Goal: Task Accomplishment & Management: Use online tool/utility

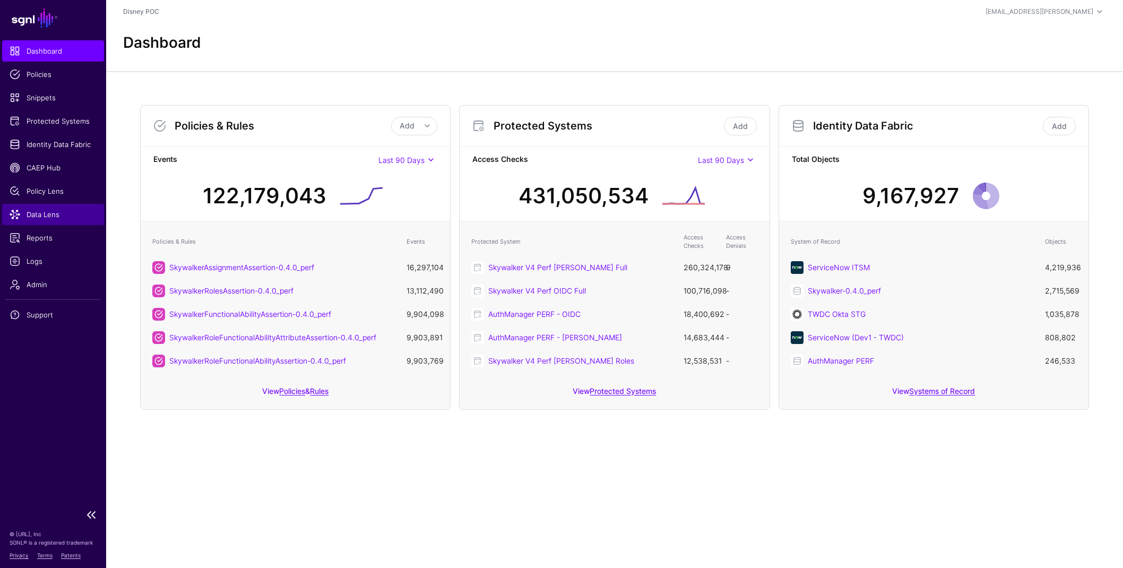
click at [54, 207] on link "Data Lens" at bounding box center [53, 214] width 102 height 21
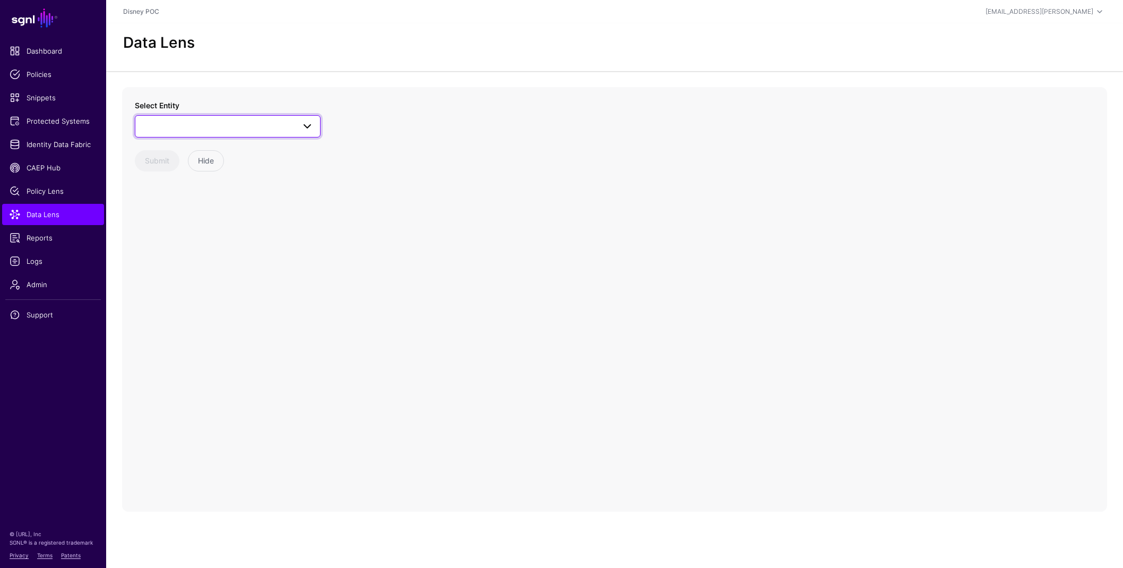
click at [267, 135] on link at bounding box center [228, 126] width 186 height 22
type input "****"
click at [157, 206] on span "App" at bounding box center [160, 205] width 13 height 8
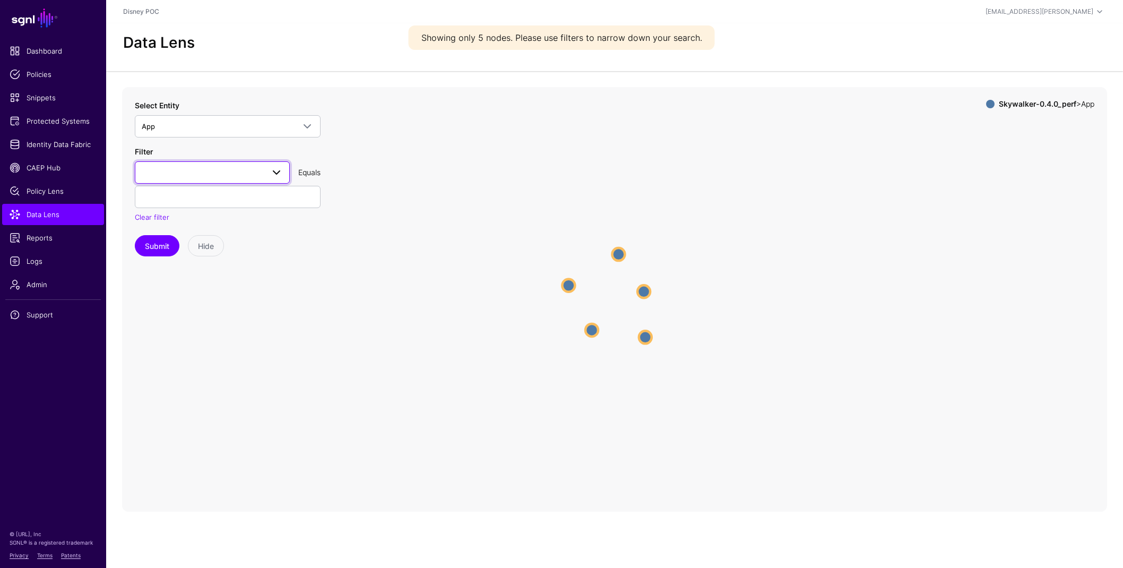
click at [187, 171] on span at bounding box center [212, 172] width 141 height 13
click at [176, 247] on div "id" at bounding box center [212, 249] width 138 height 11
click at [240, 199] on input "text" at bounding box center [228, 197] width 186 height 22
paste input "**********"
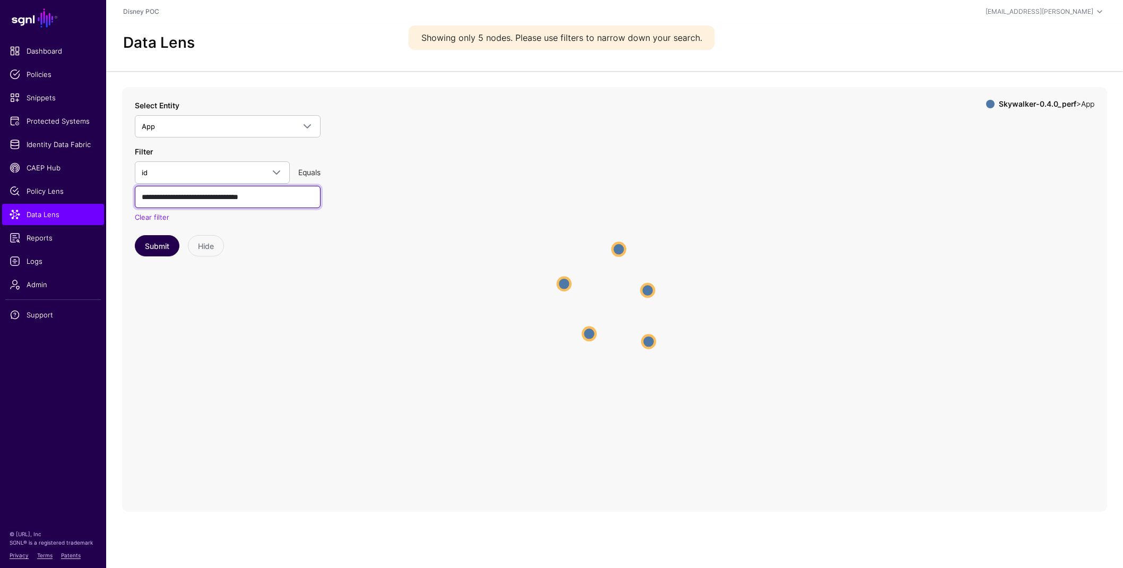
type input "**********"
click at [160, 244] on button "Submit" at bounding box center [157, 245] width 45 height 21
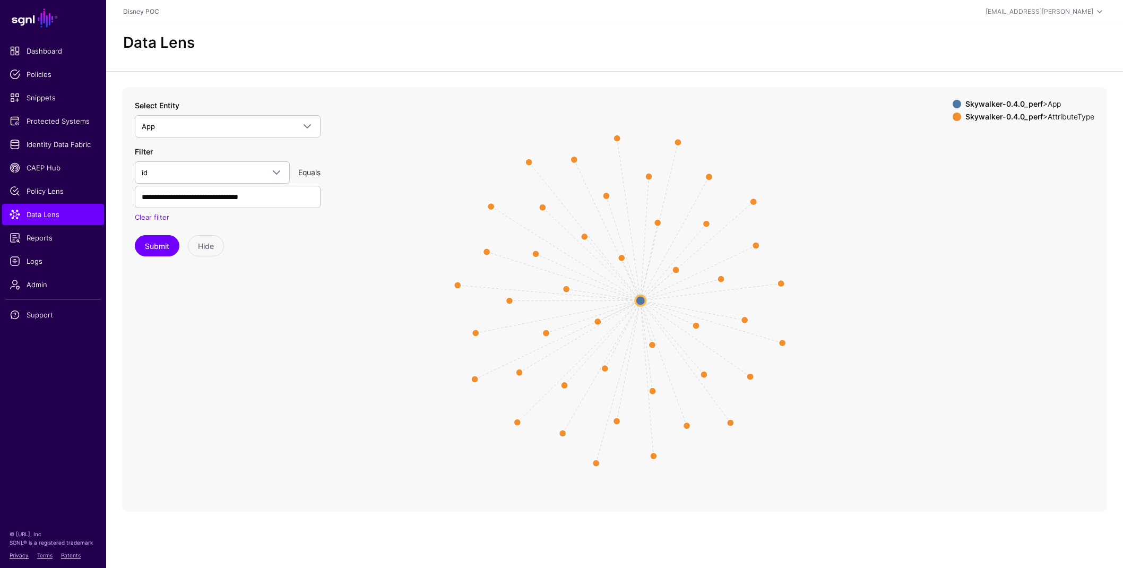
click at [996, 117] on strong "Skywalker-0.4.0_perf" at bounding box center [1003, 116] width 77 height 9
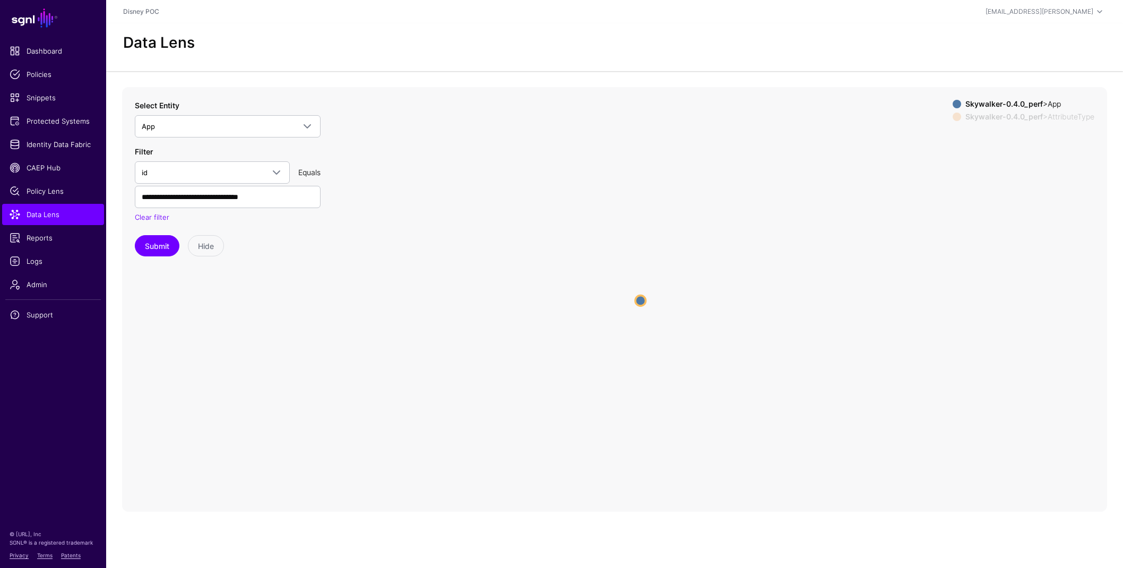
click at [988, 101] on strong "Skywalker-0.4.0_perf" at bounding box center [1003, 103] width 77 height 9
click at [988, 102] on strong "Skywalker-0.4.0_perf" at bounding box center [1003, 103] width 77 height 9
click at [164, 251] on button "Submit" at bounding box center [157, 245] width 45 height 21
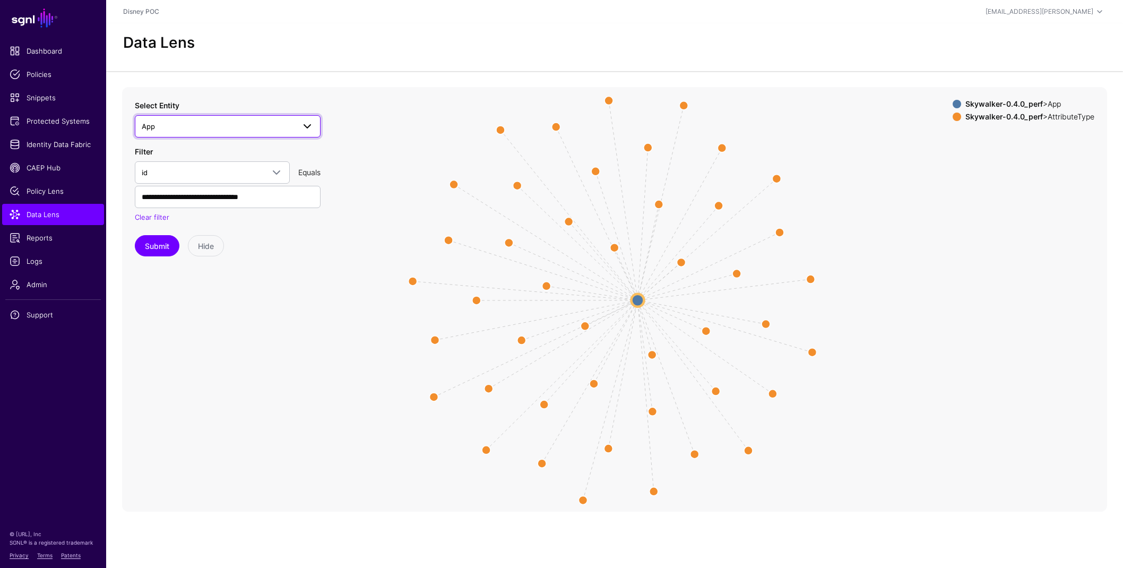
click at [181, 121] on span "App" at bounding box center [218, 126] width 153 height 12
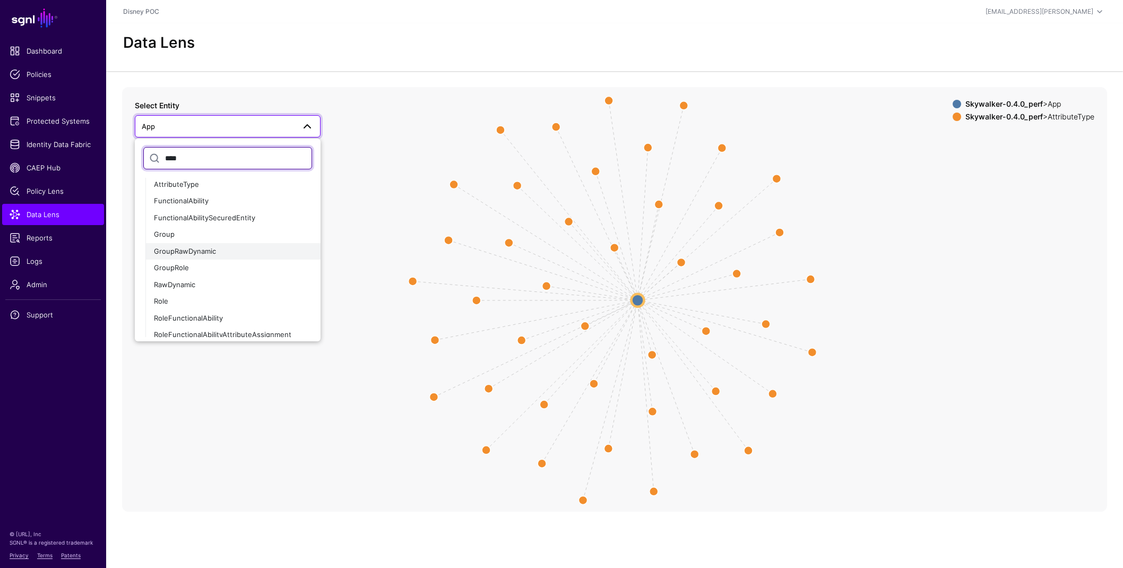
scroll to position [93, 0]
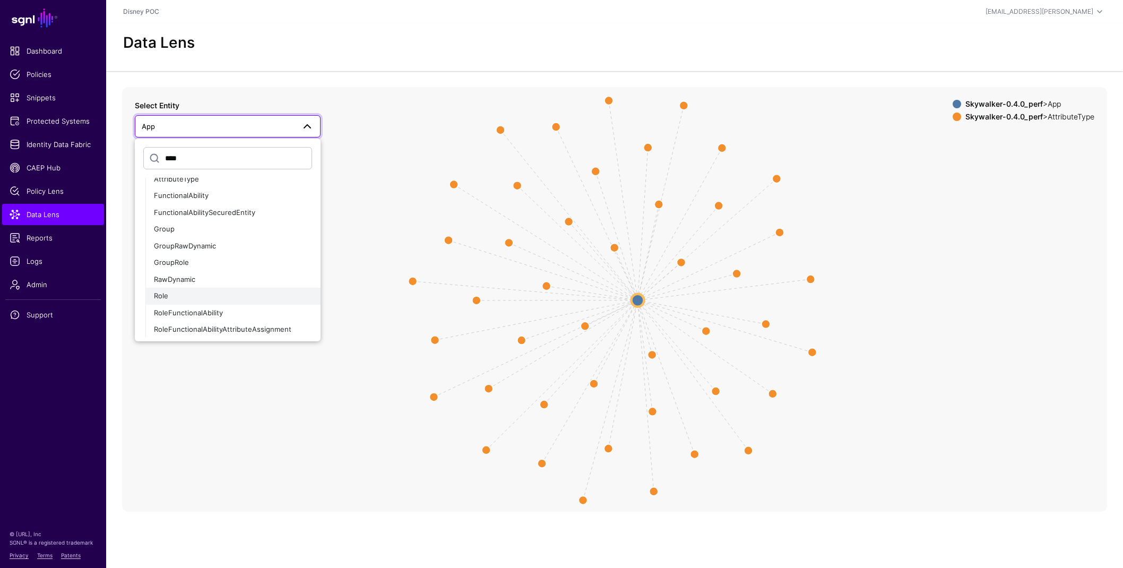
click at [185, 289] on button "Role" at bounding box center [232, 296] width 175 height 17
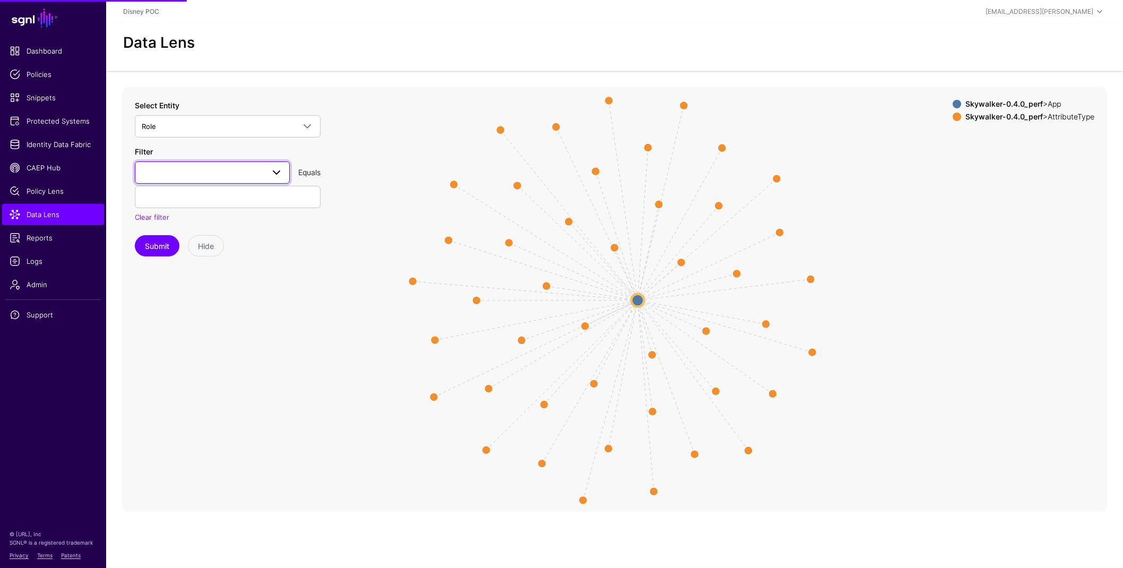
click at [211, 179] on link at bounding box center [212, 172] width 155 height 22
click at [196, 233] on div "appId" at bounding box center [212, 232] width 138 height 11
click at [207, 193] on input "text" at bounding box center [228, 197] width 186 height 22
paste input "**********"
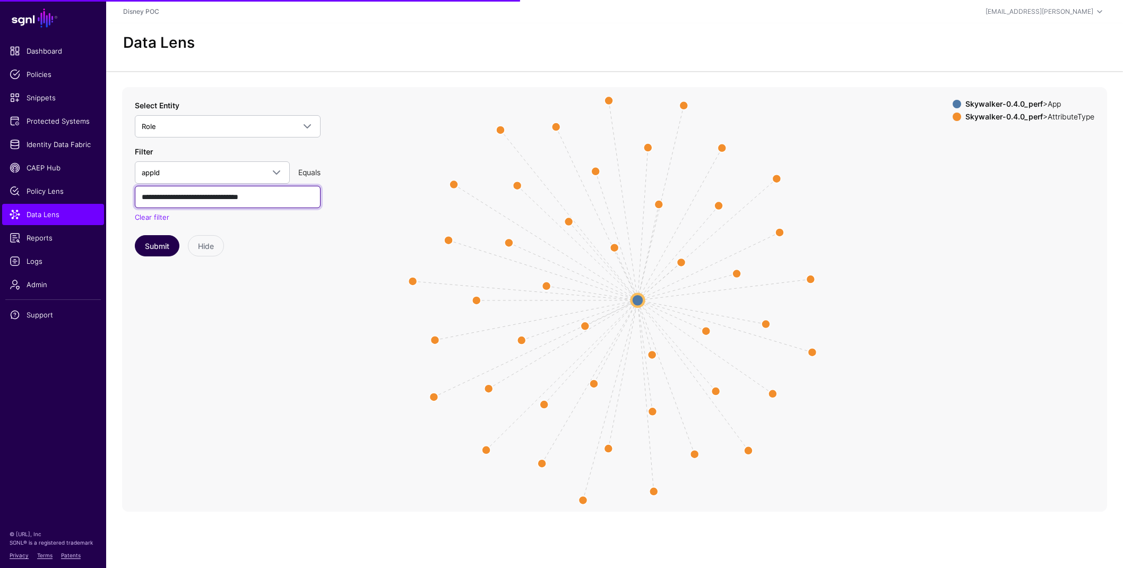
type input "**********"
click at [155, 242] on button "Submit" at bounding box center [157, 245] width 45 height 21
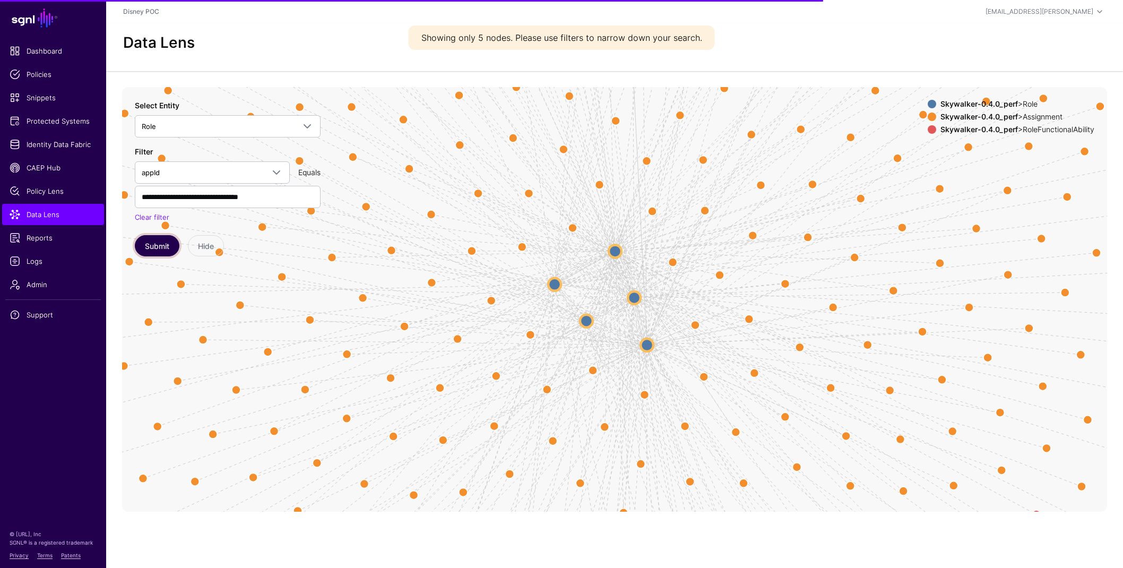
click at [155, 242] on button "Submit" at bounding box center [157, 245] width 45 height 21
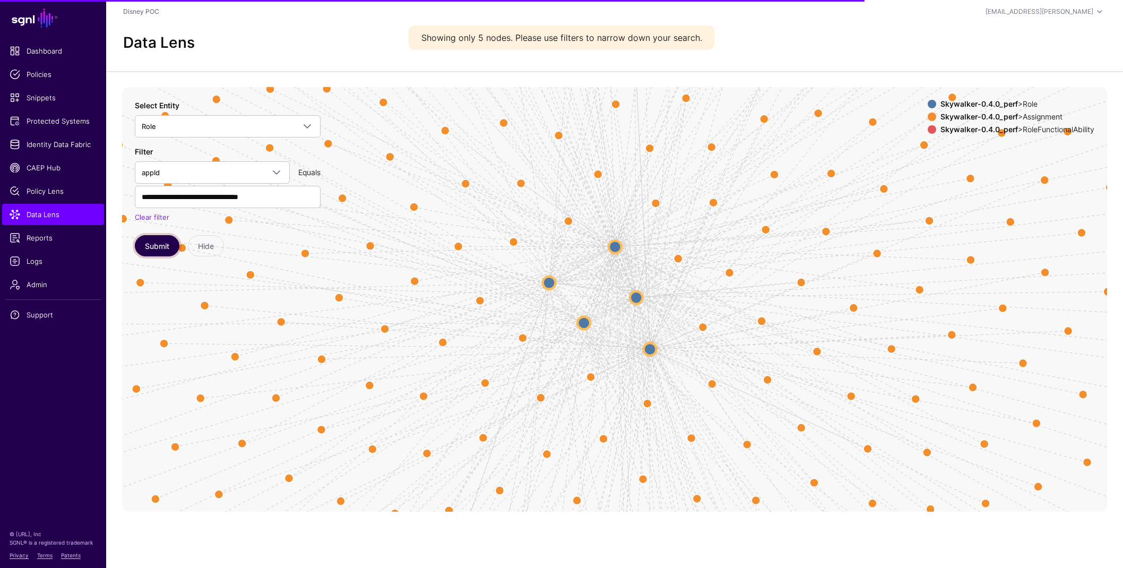
click at [159, 247] on button "Submit" at bounding box center [157, 245] width 45 height 21
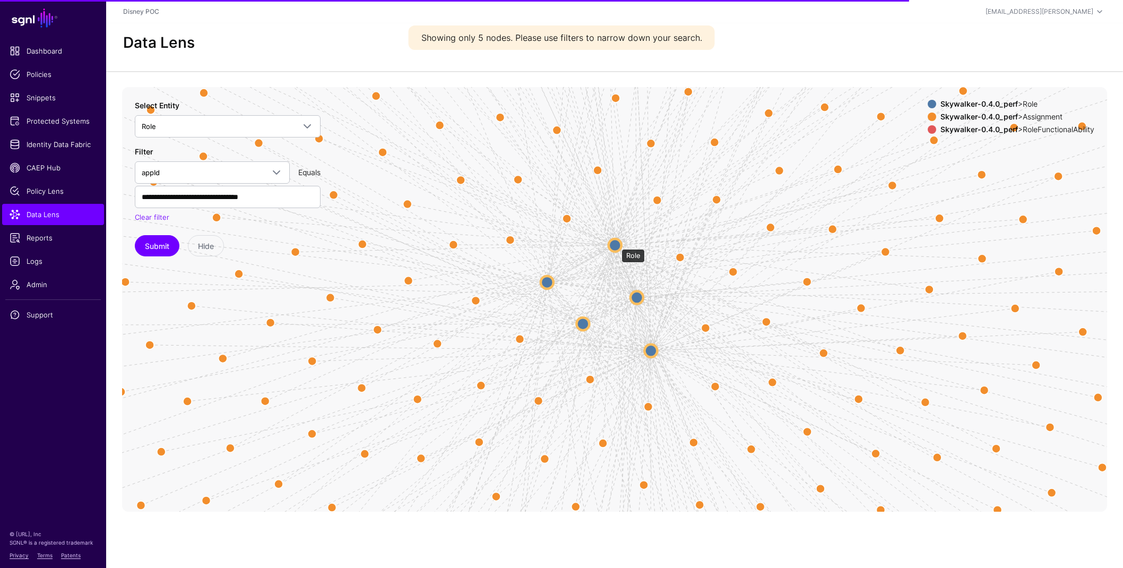
click at [616, 244] on circle at bounding box center [615, 245] width 13 height 13
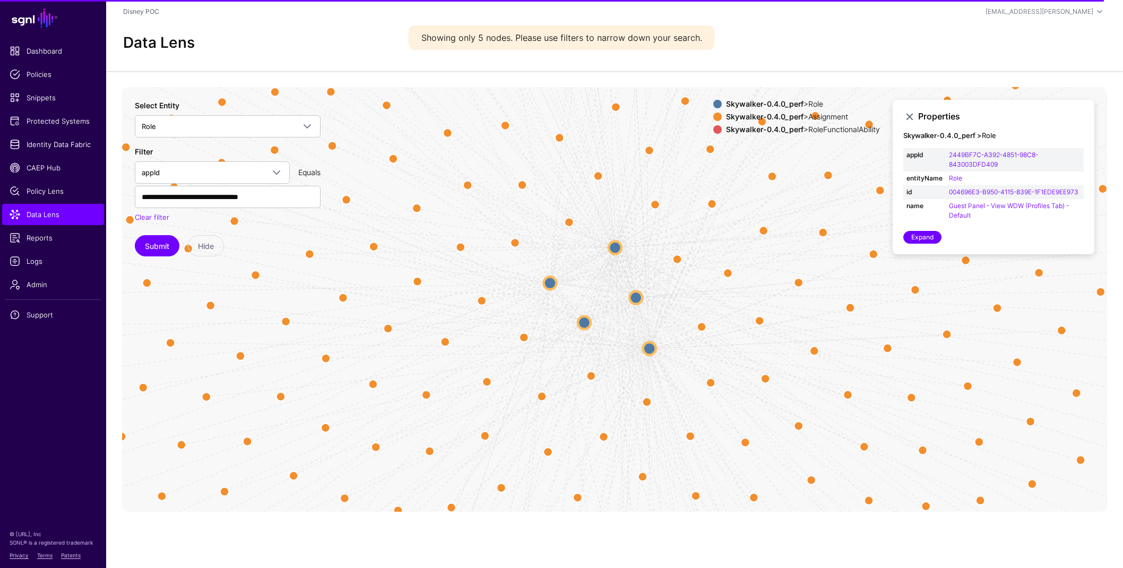
click at [636, 298] on circle at bounding box center [635, 297] width 13 height 13
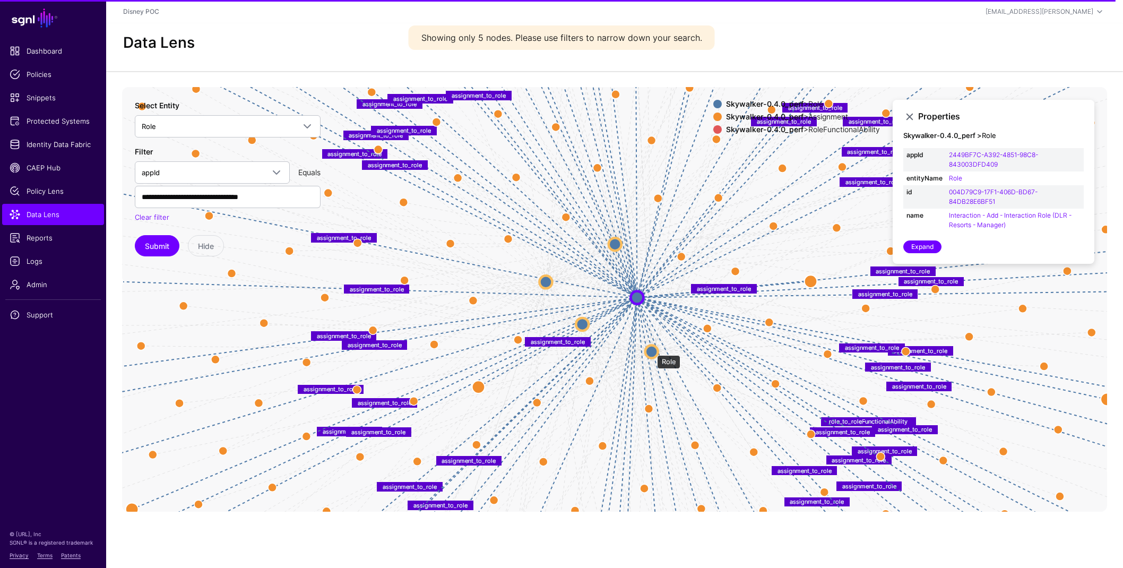
click at [652, 350] on circle at bounding box center [651, 351] width 13 height 13
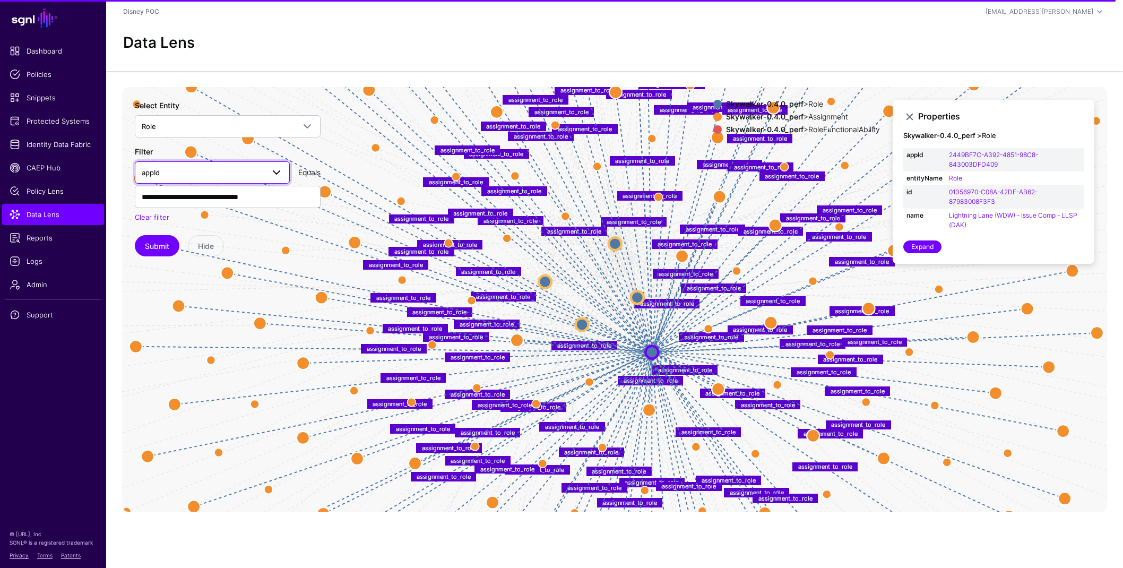
click at [220, 175] on span "appId" at bounding box center [203, 173] width 122 height 12
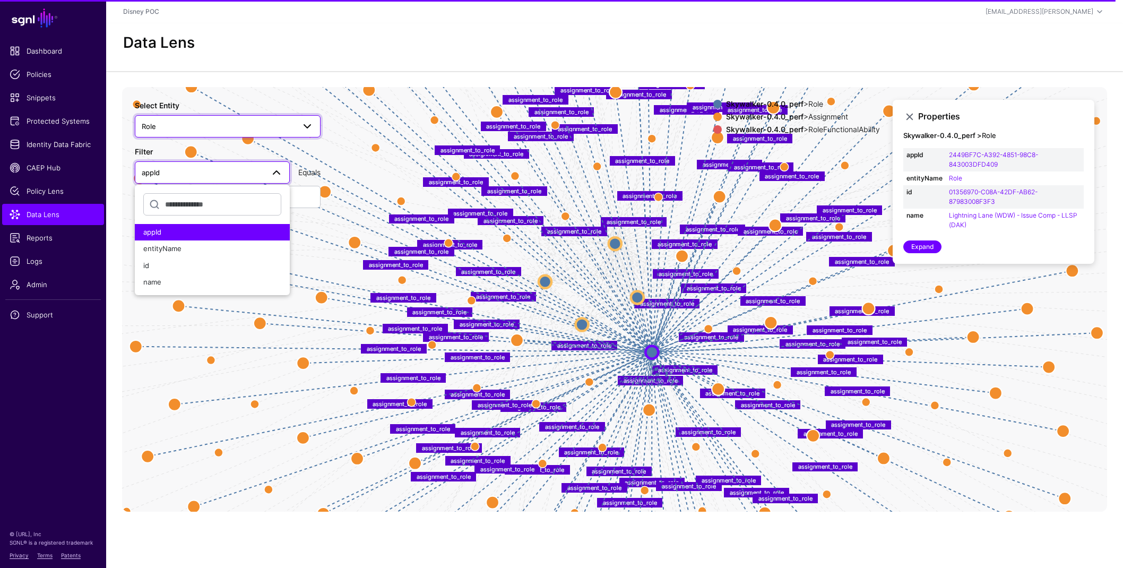
click at [184, 124] on span "Role" at bounding box center [218, 126] width 153 height 12
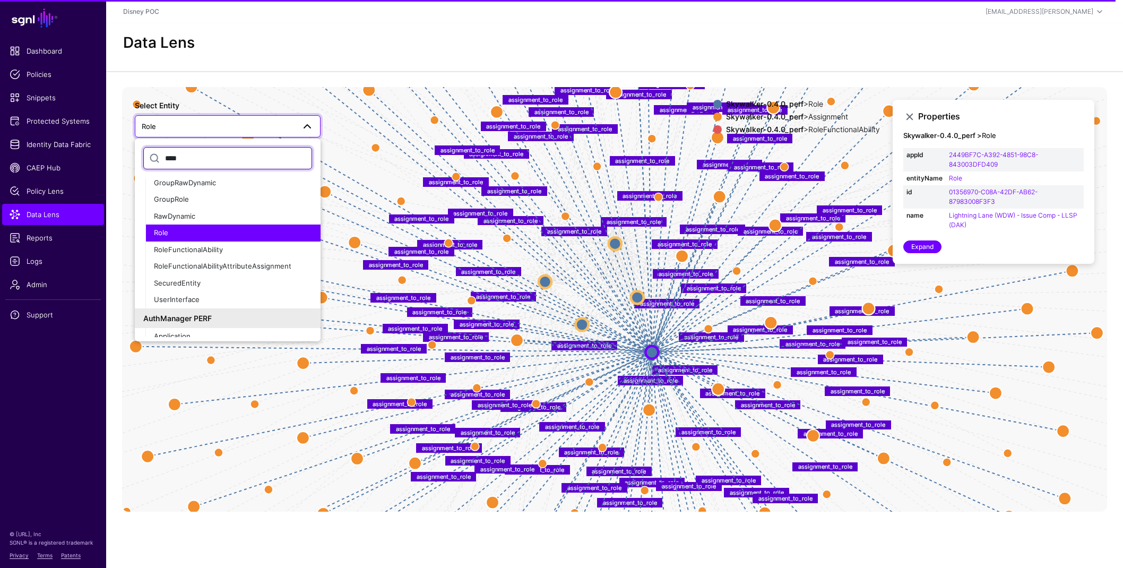
scroll to position [196, 0]
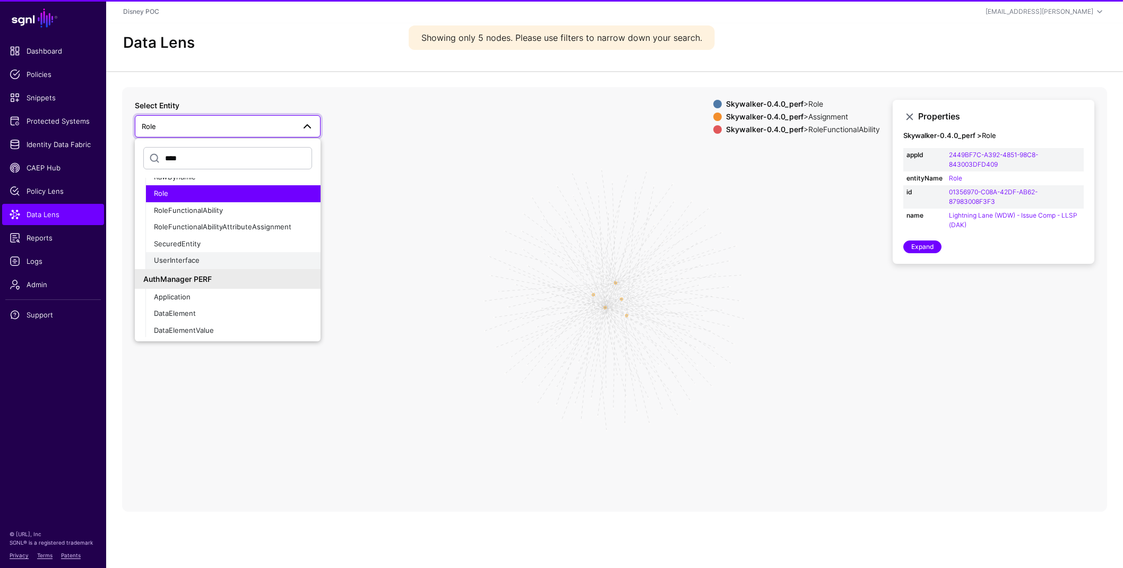
click at [192, 259] on span "UserInterface" at bounding box center [177, 260] width 46 height 8
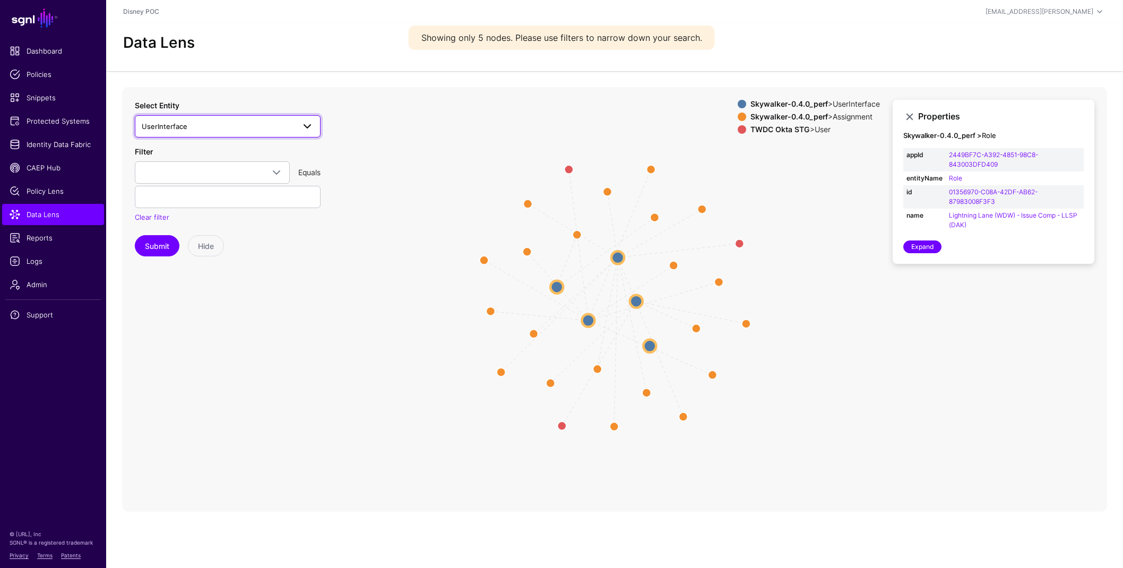
click at [186, 129] on span "UserInterface" at bounding box center [165, 126] width 46 height 8
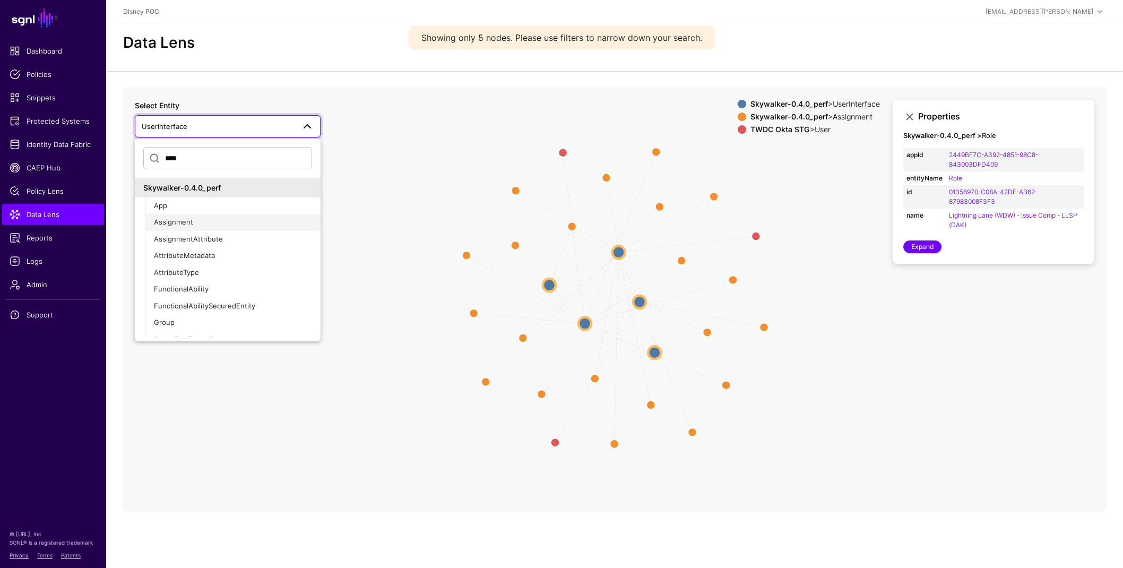
click at [193, 223] on div "Assignment" at bounding box center [233, 222] width 158 height 11
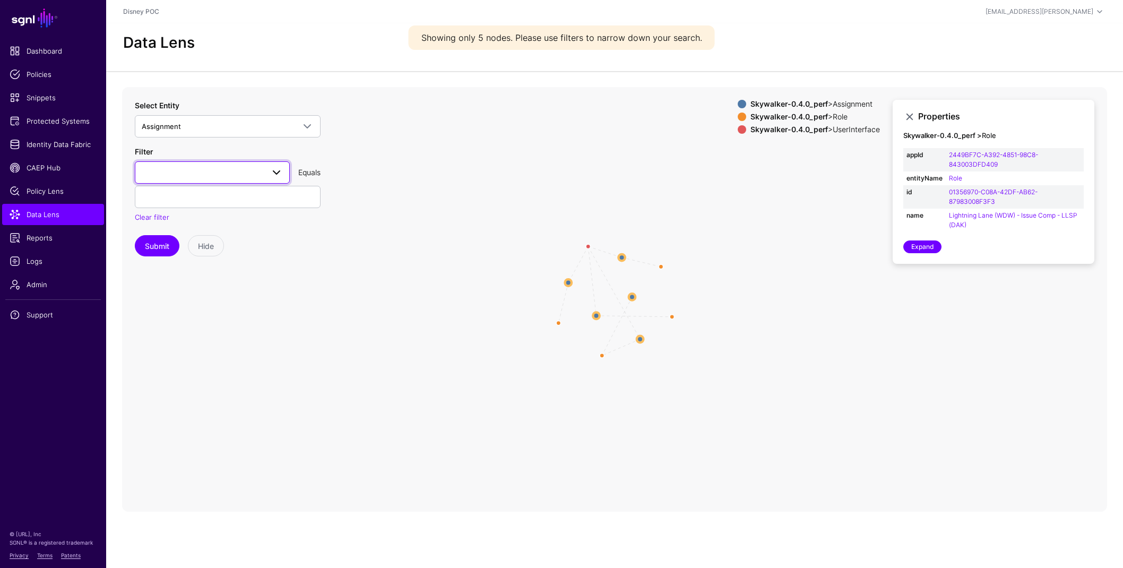
click at [189, 175] on span at bounding box center [212, 172] width 141 height 13
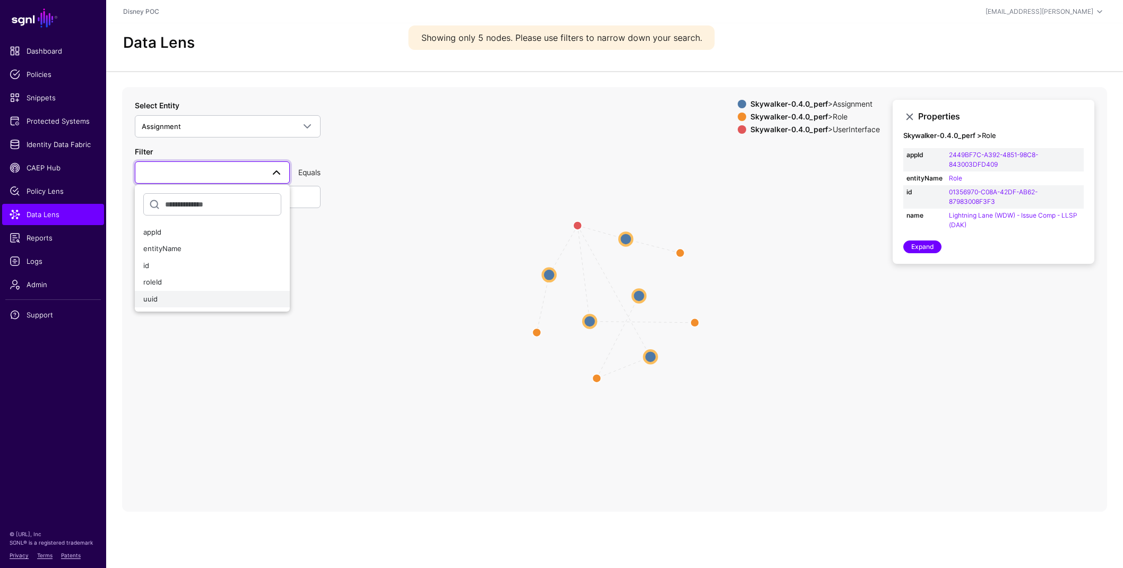
click at [186, 303] on div "uuid" at bounding box center [212, 299] width 138 height 11
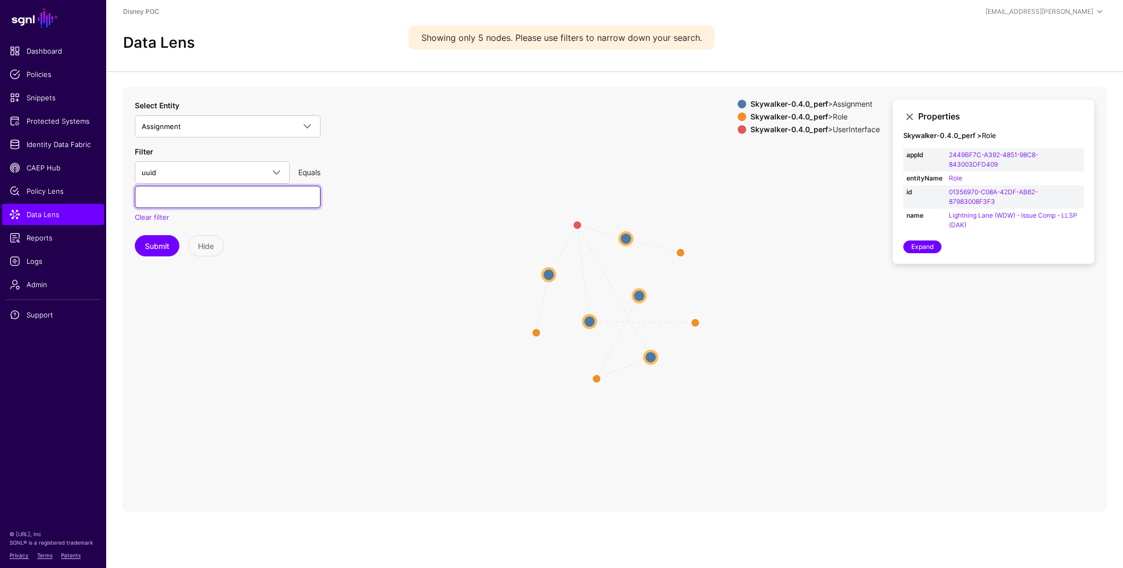
click at [190, 190] on input "text" at bounding box center [228, 197] width 186 height 22
paste input "**********"
type input "**********"
click at [159, 242] on button "Submit" at bounding box center [157, 245] width 45 height 21
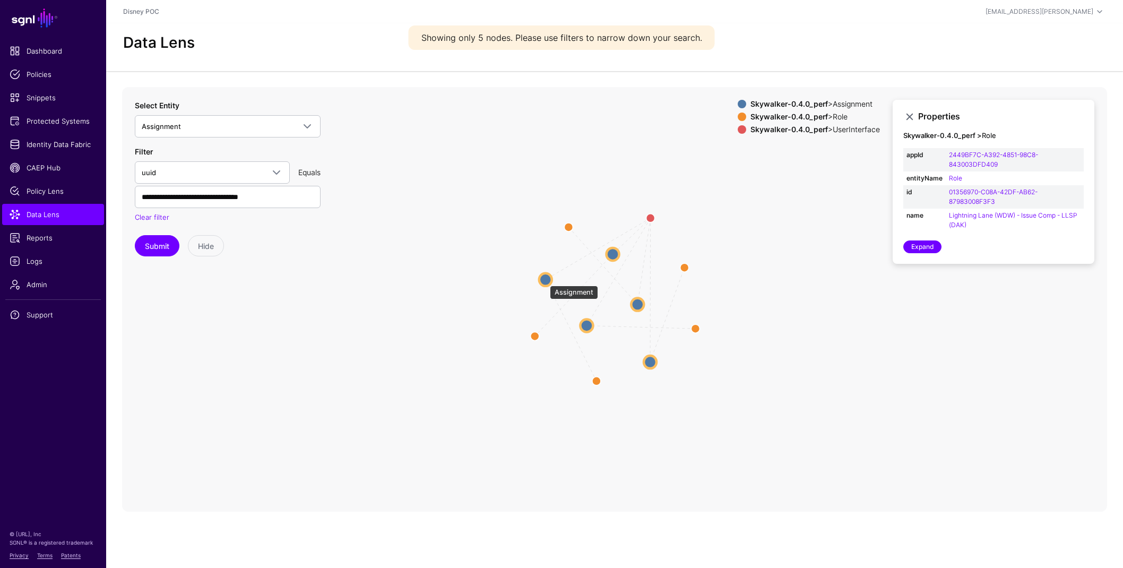
click at [544, 280] on circle at bounding box center [545, 279] width 13 height 13
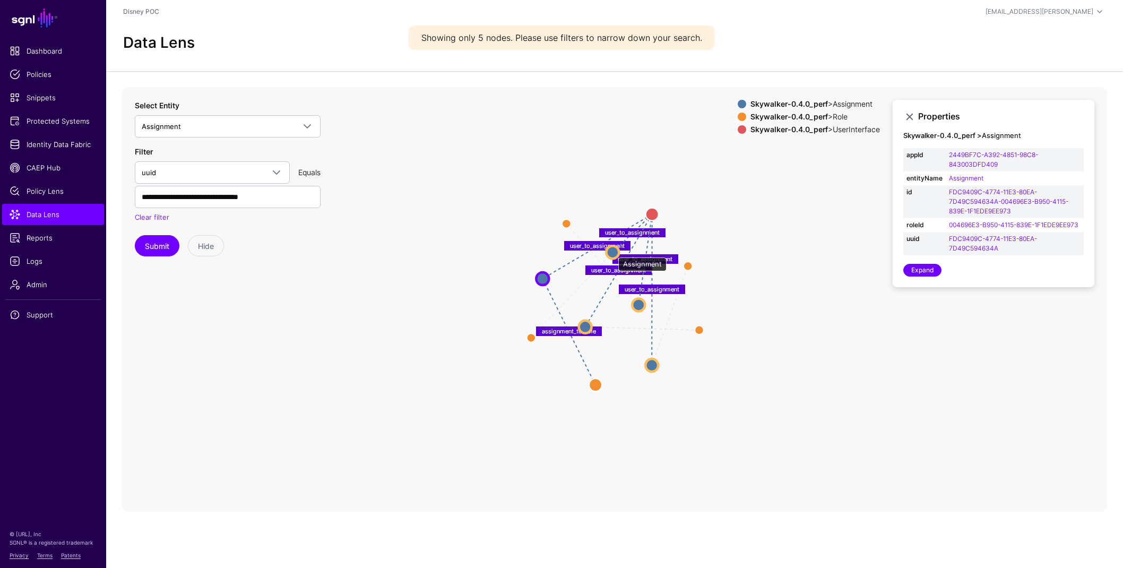
click at [613, 252] on circle at bounding box center [612, 252] width 13 height 13
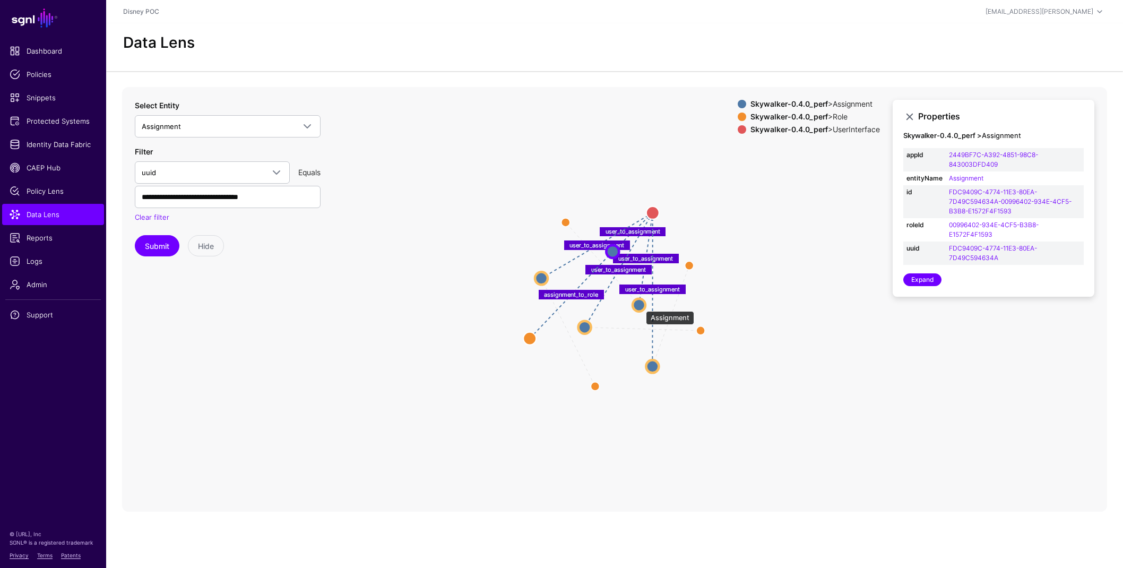
click at [640, 306] on circle at bounding box center [638, 304] width 13 height 13
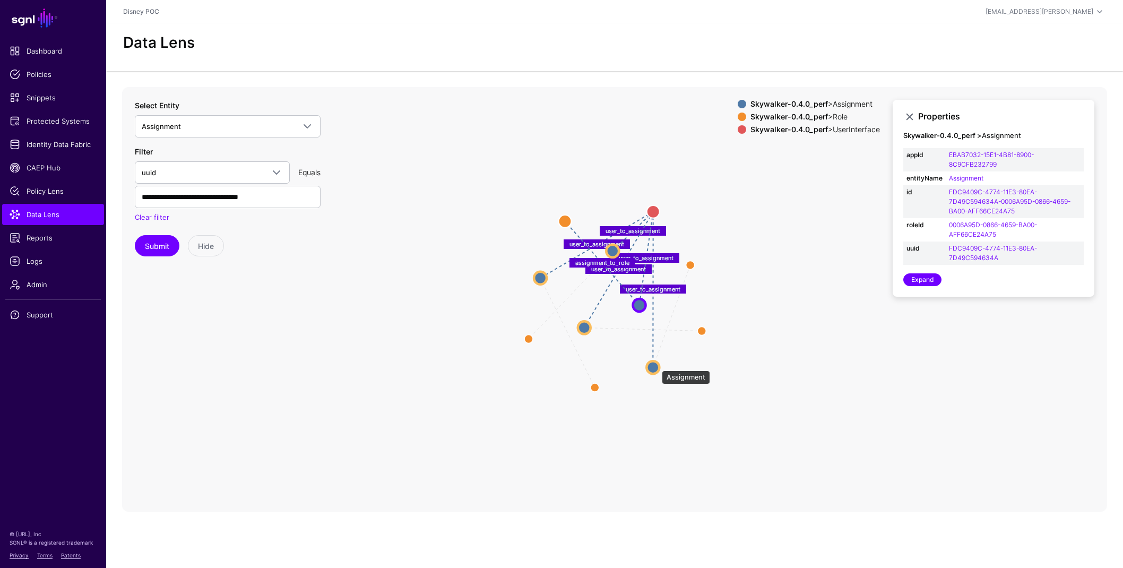
click at [657, 366] on circle at bounding box center [652, 367] width 13 height 13
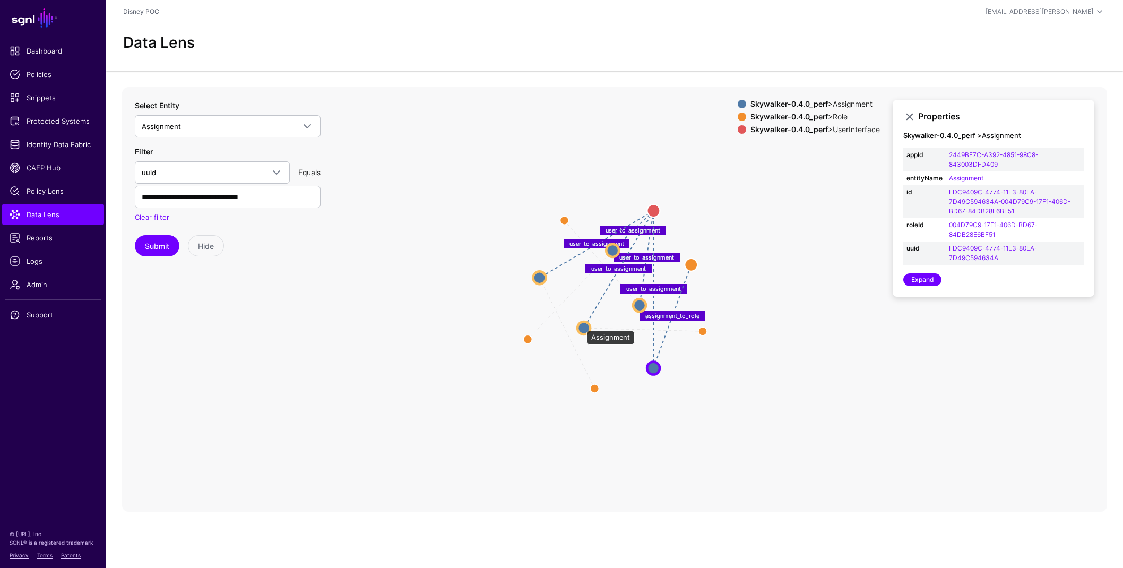
click at [581, 325] on circle at bounding box center [583, 327] width 13 height 13
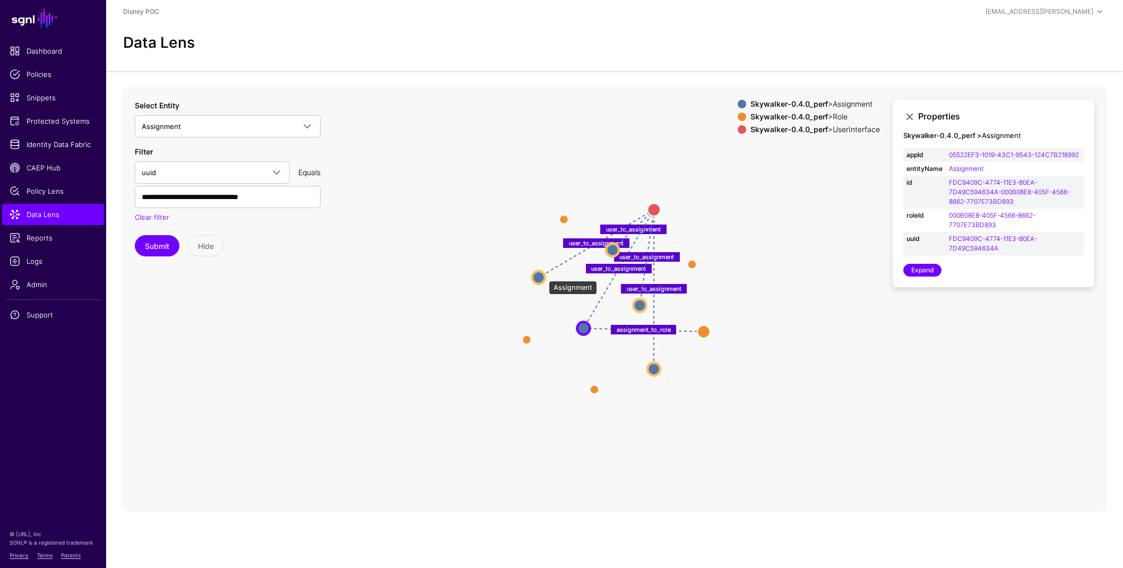
click at [543, 275] on circle at bounding box center [538, 277] width 13 height 13
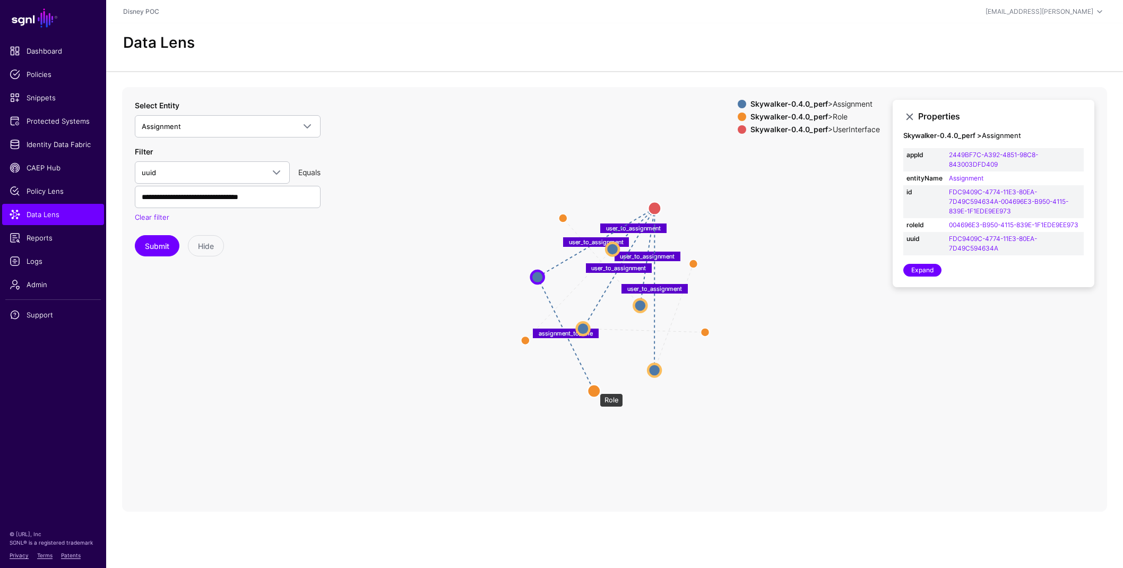
click at [594, 388] on circle at bounding box center [593, 390] width 13 height 13
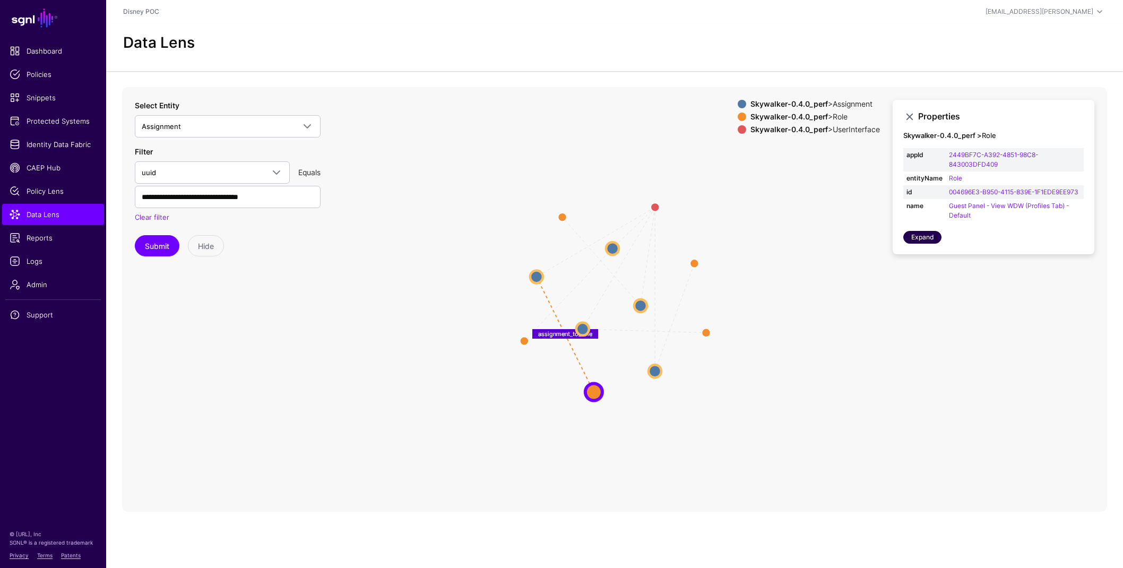
click at [924, 244] on link "Expand" at bounding box center [922, 237] width 38 height 13
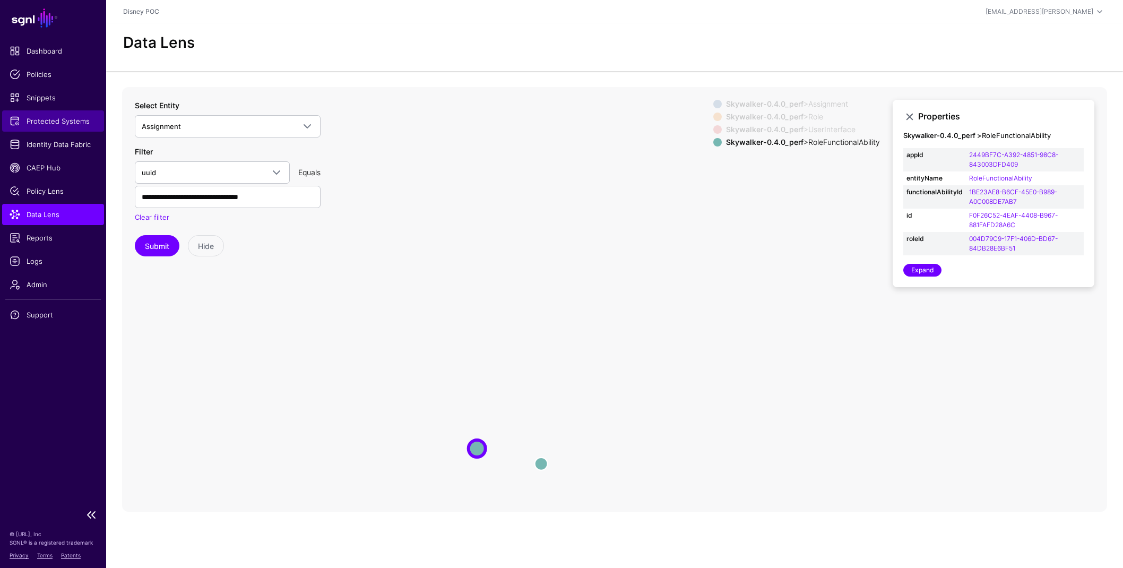
click at [48, 124] on span "Protected Systems" at bounding box center [53, 121] width 87 height 11
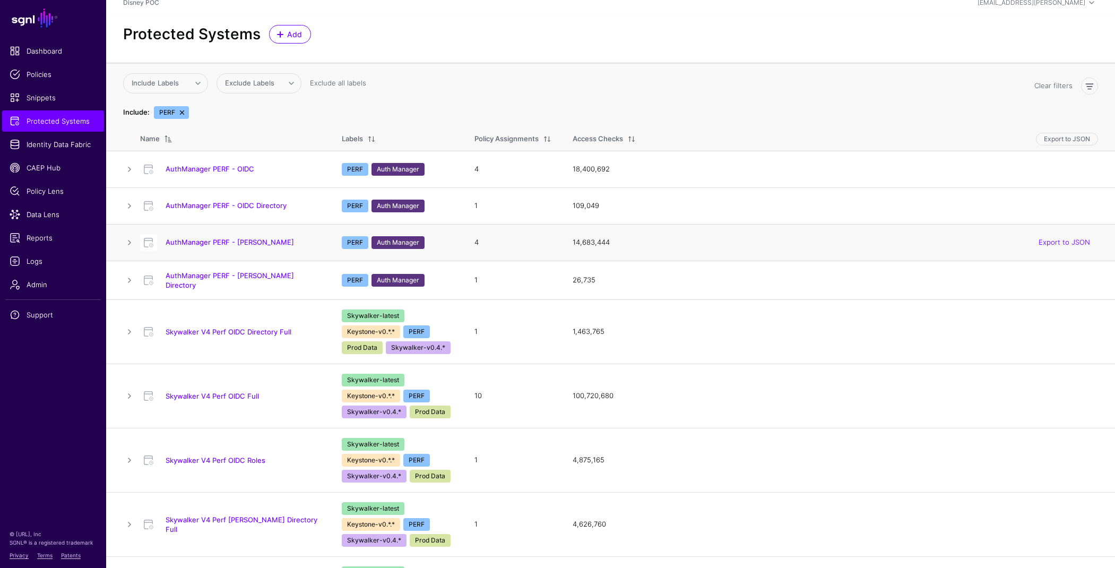
scroll to position [124, 0]
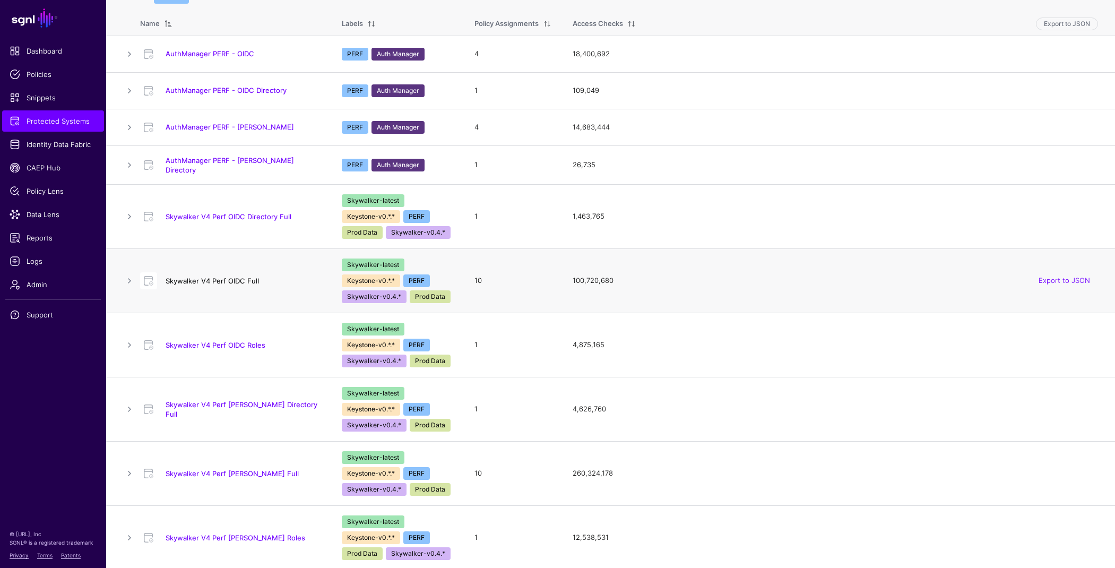
click at [224, 279] on link "Skywalker V4 Perf OIDC Full" at bounding box center [212, 280] width 93 height 8
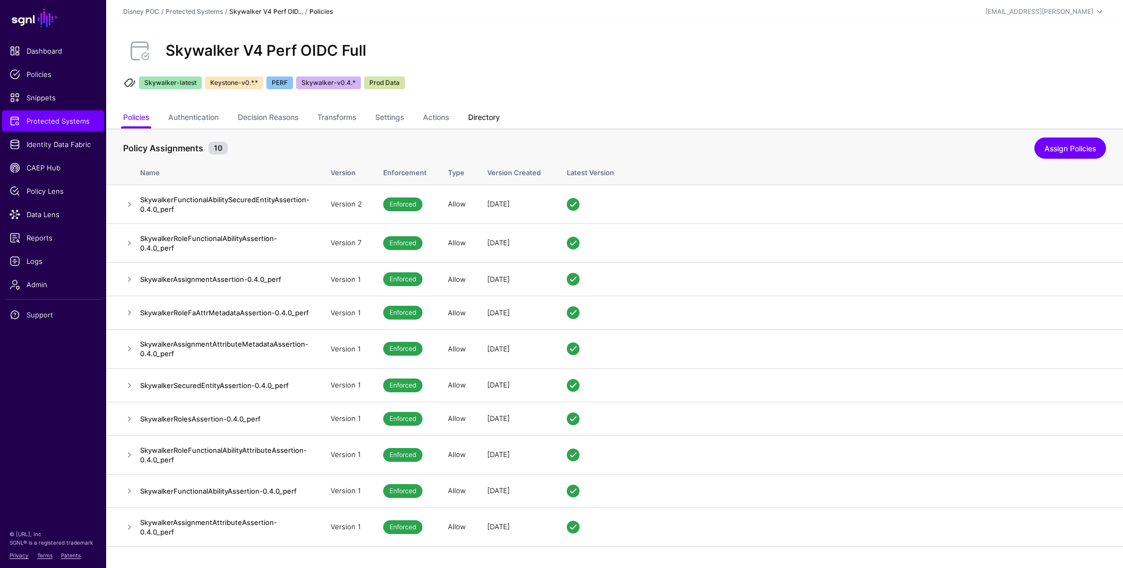
click at [496, 116] on link "Directory" at bounding box center [484, 118] width 32 height 20
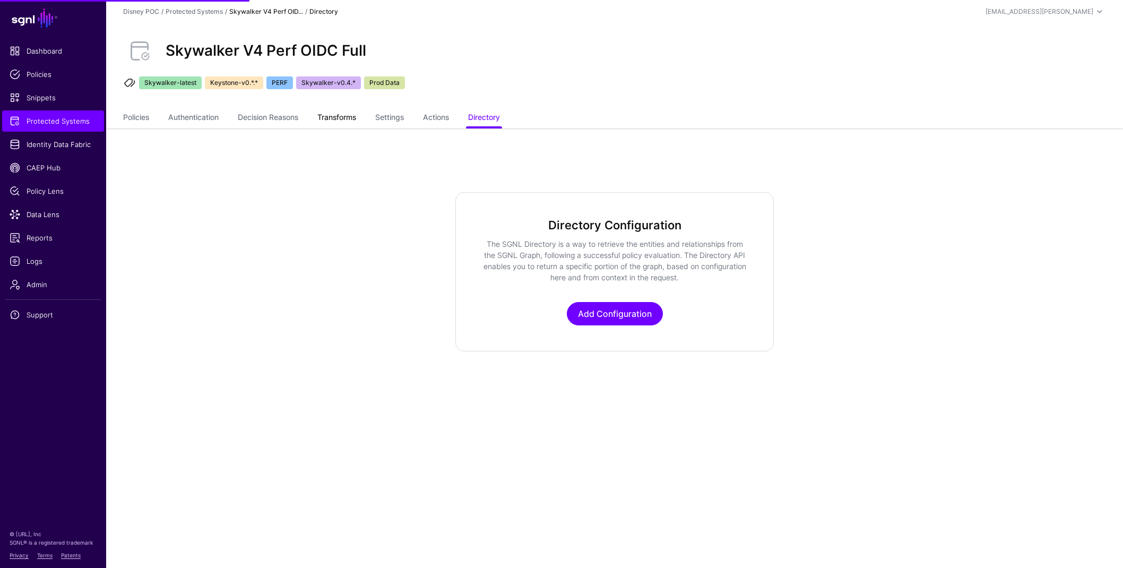
click at [338, 121] on link "Transforms" at bounding box center [336, 118] width 39 height 20
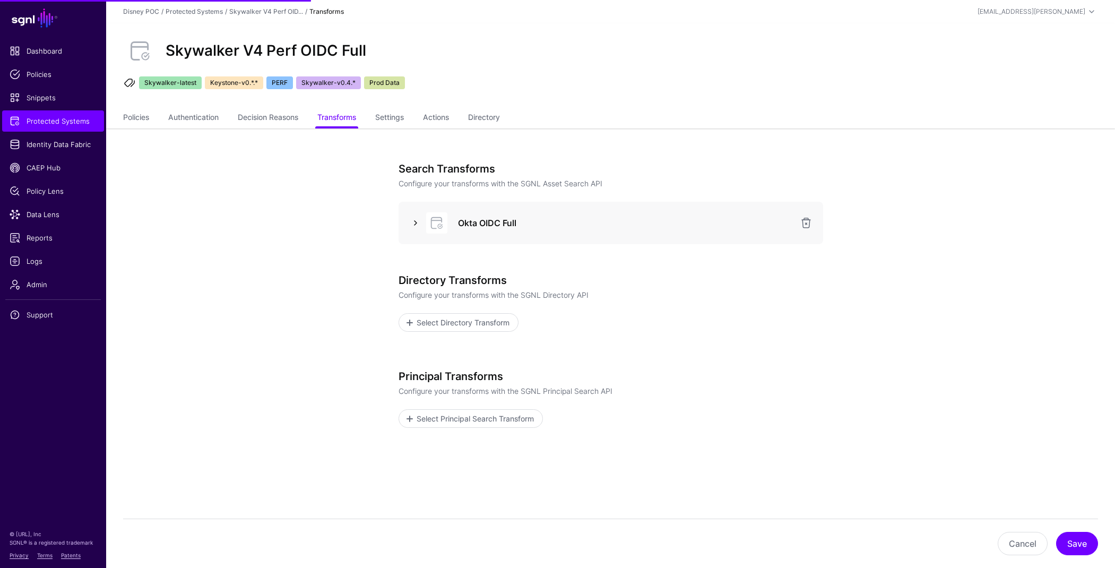
click at [414, 220] on link at bounding box center [415, 222] width 13 height 13
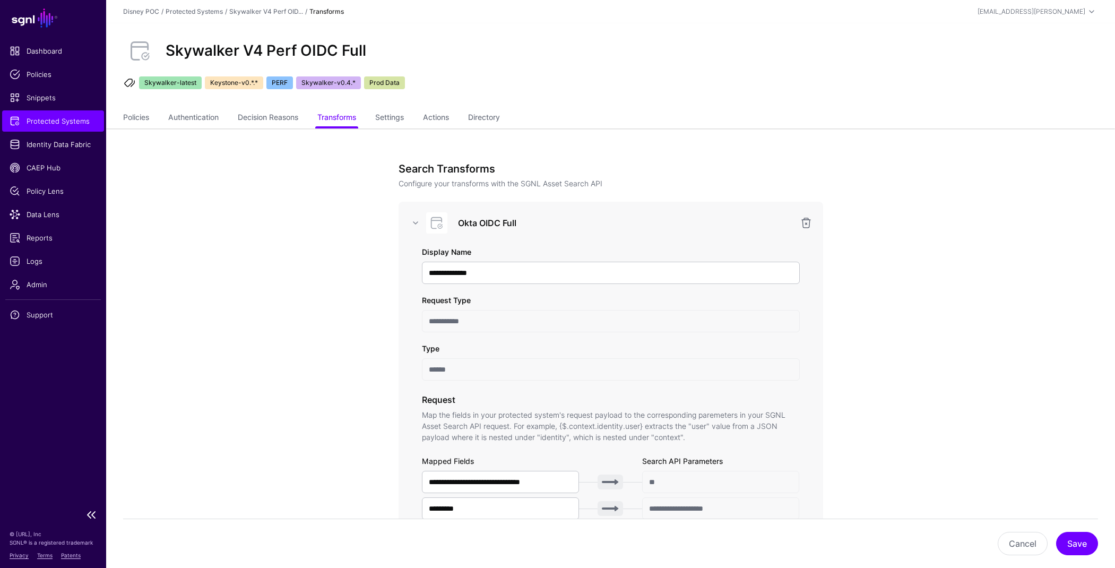
click at [64, 116] on span "Protected Systems" at bounding box center [53, 121] width 87 height 11
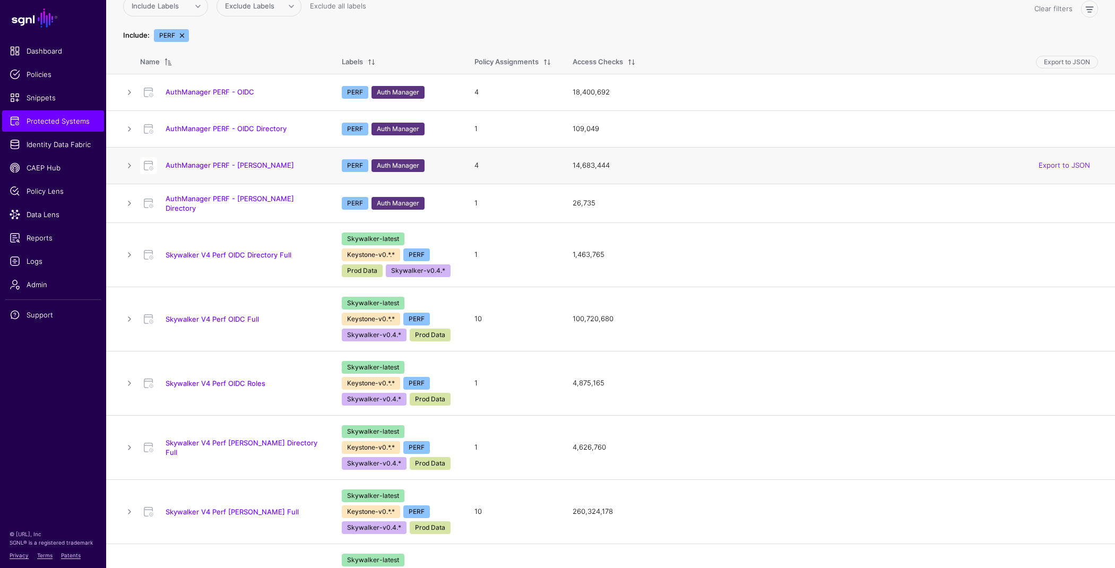
scroll to position [118, 0]
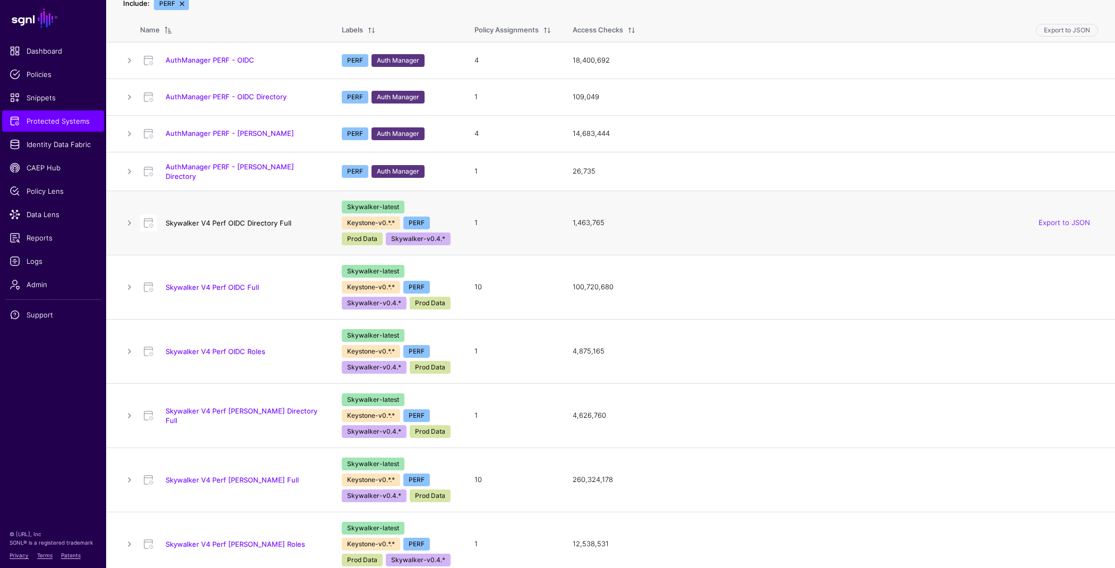
click at [255, 222] on link "Skywalker V4 Perf OIDC Directory Full" at bounding box center [229, 223] width 126 height 8
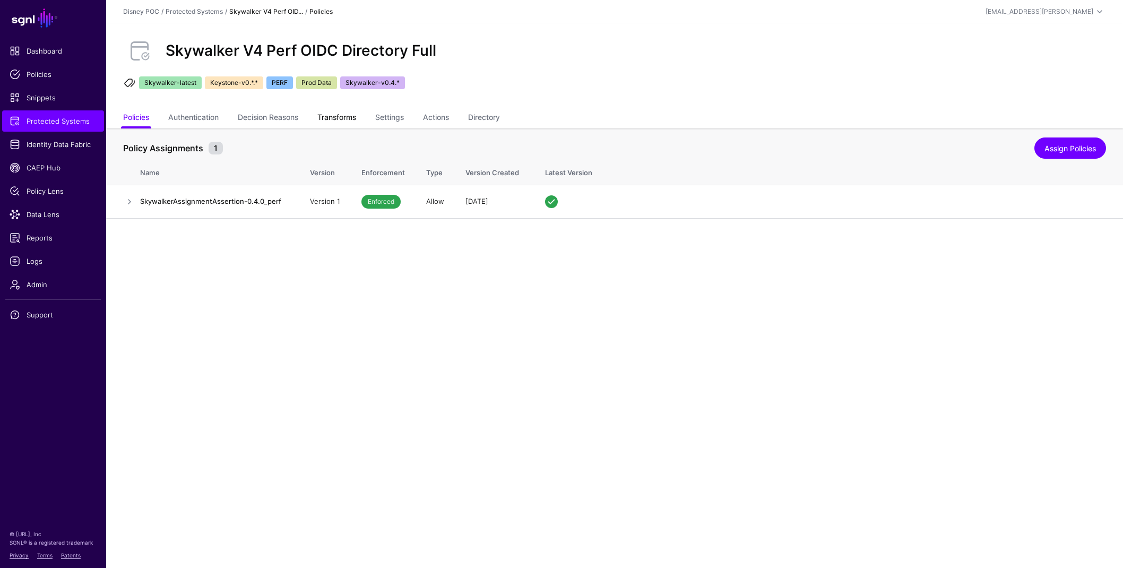
click at [343, 115] on link "Transforms" at bounding box center [336, 118] width 39 height 20
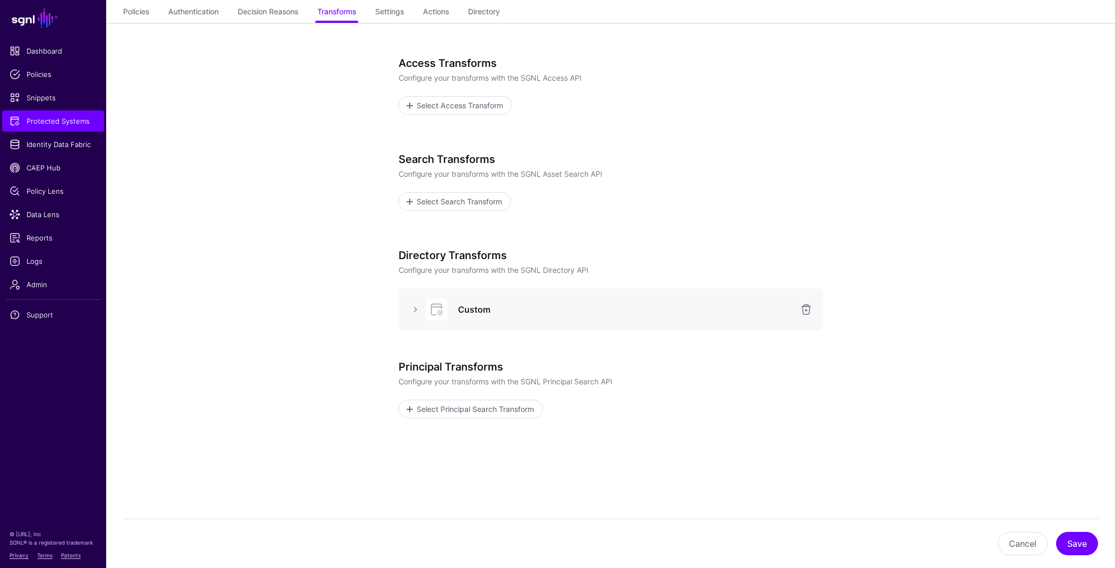
scroll to position [113, 0]
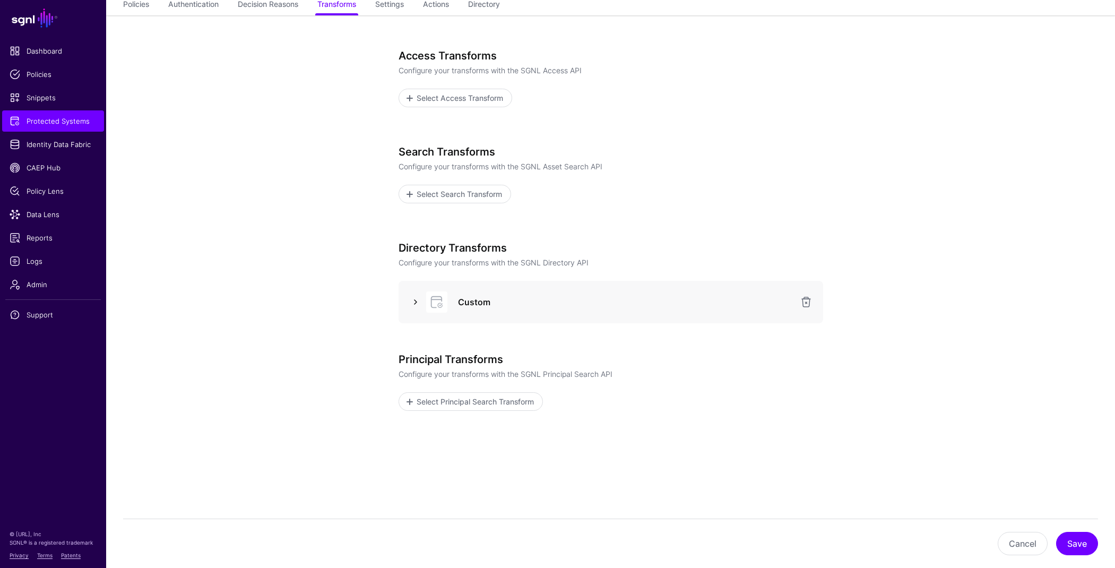
click at [415, 297] on link at bounding box center [415, 302] width 13 height 13
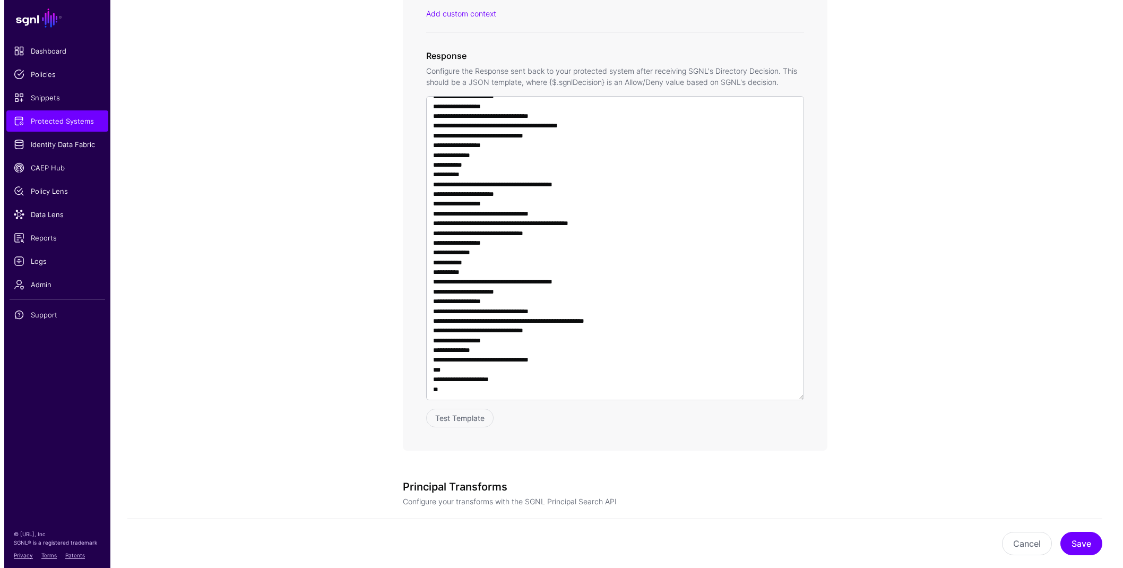
scroll to position [901, 0]
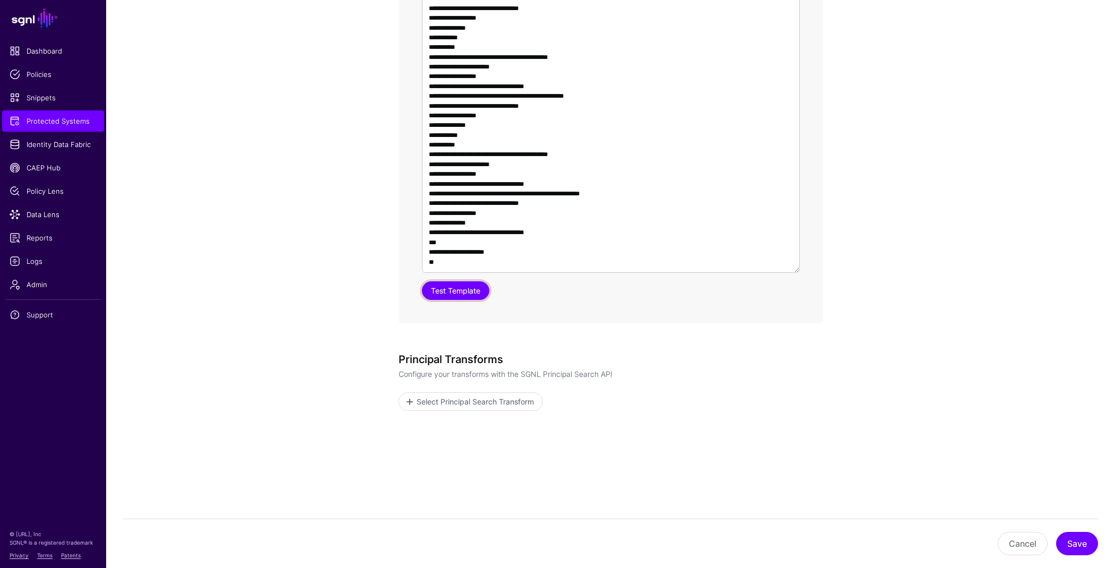
click at [479, 290] on button "Test Template" at bounding box center [455, 290] width 67 height 19
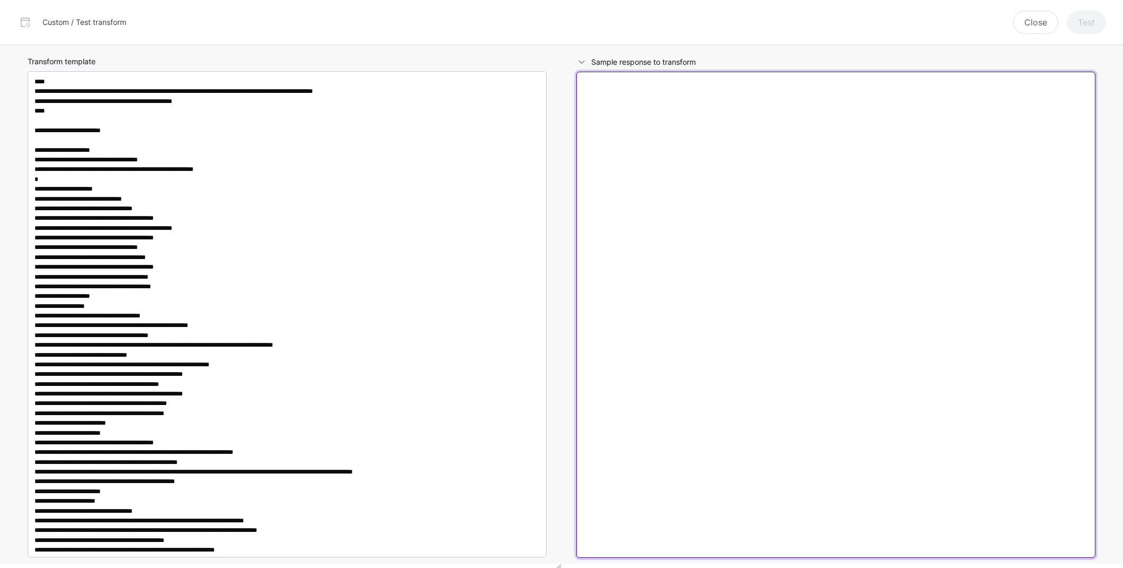
click at [754, 328] on textarea at bounding box center [835, 315] width 519 height 486
paste textarea "**********"
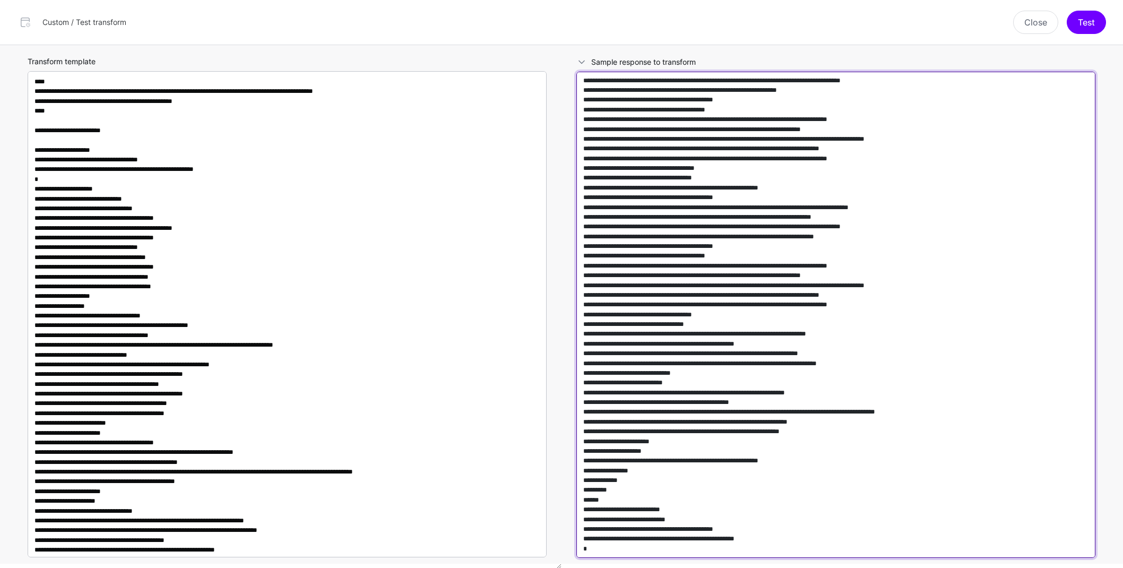
scroll to position [33501, 0]
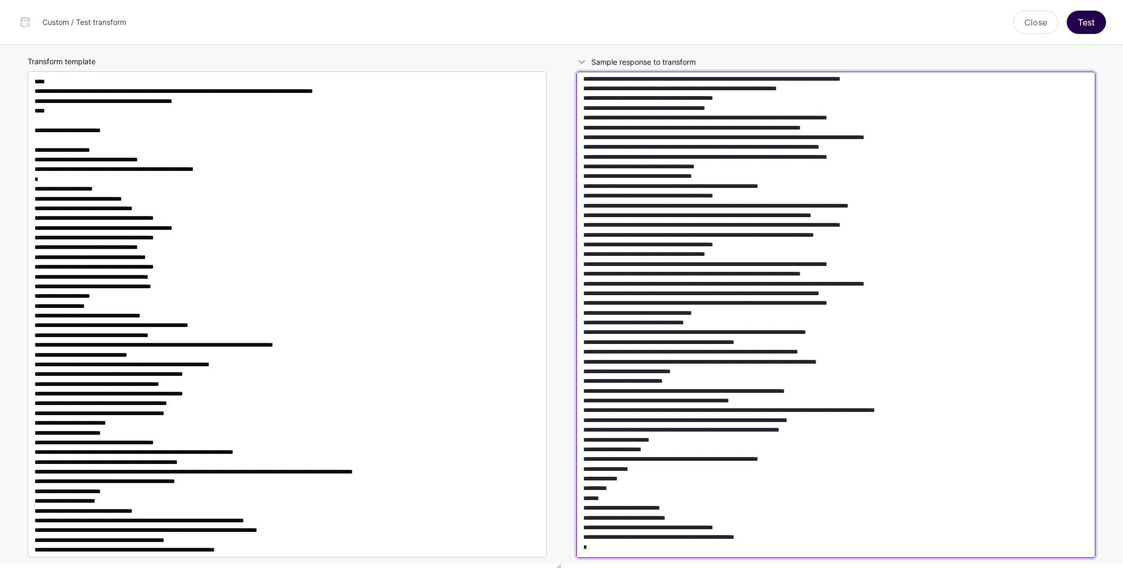
type textarea "**********"
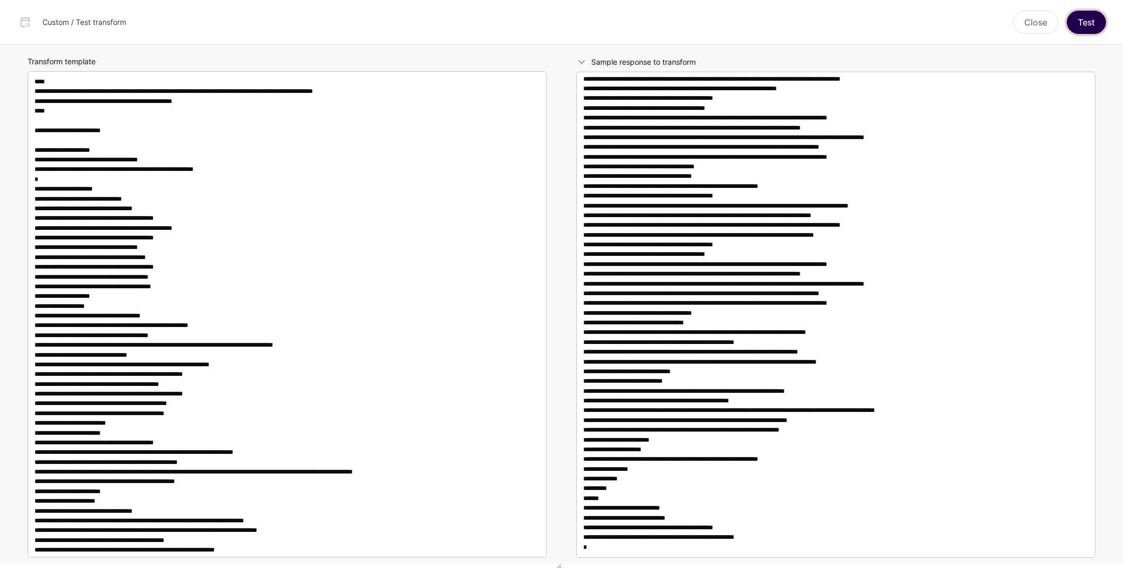
click at [1092, 24] on button "Test" at bounding box center [1085, 22] width 39 height 23
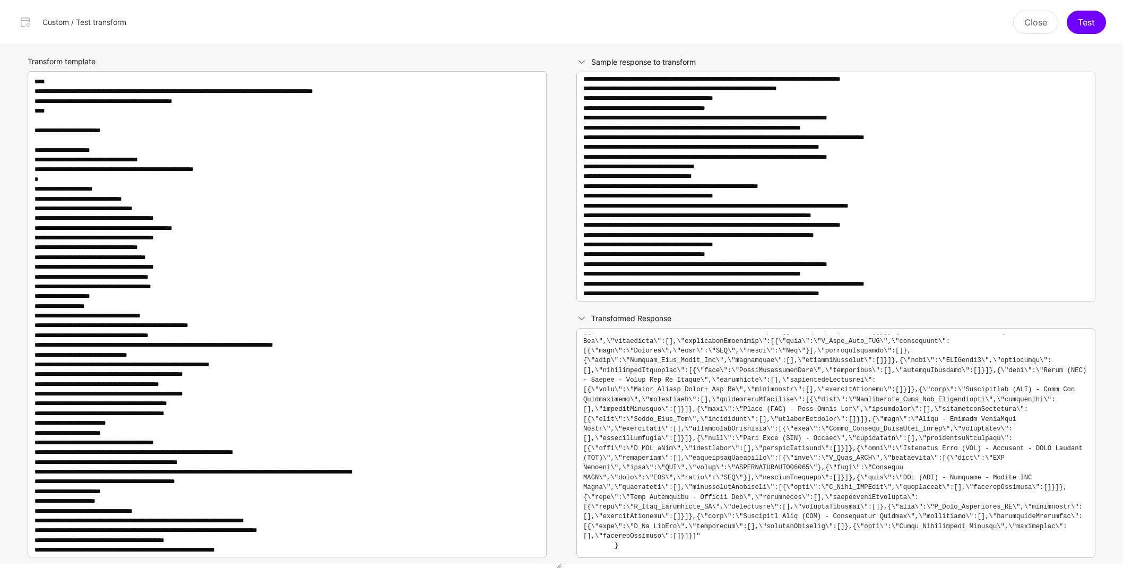
scroll to position [3389, 0]
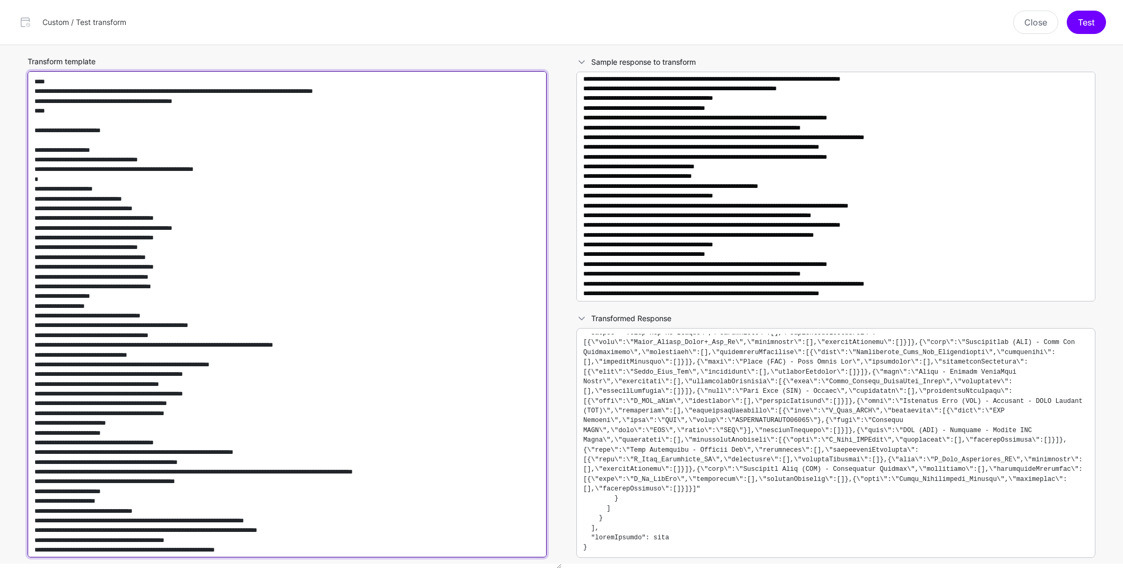
click at [378, 242] on textarea "Transform template" at bounding box center [287, 314] width 519 height 486
click at [221, 100] on textarea "Transform template" at bounding box center [287, 314] width 519 height 486
type textarea "**********"
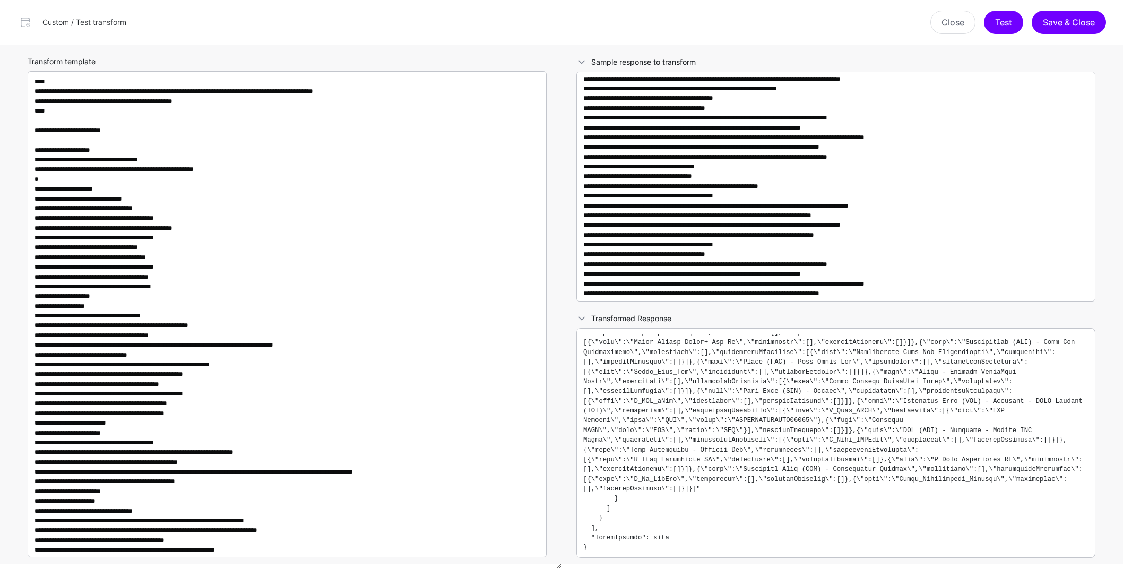
click at [863, 435] on pre at bounding box center [835, 443] width 505 height 218
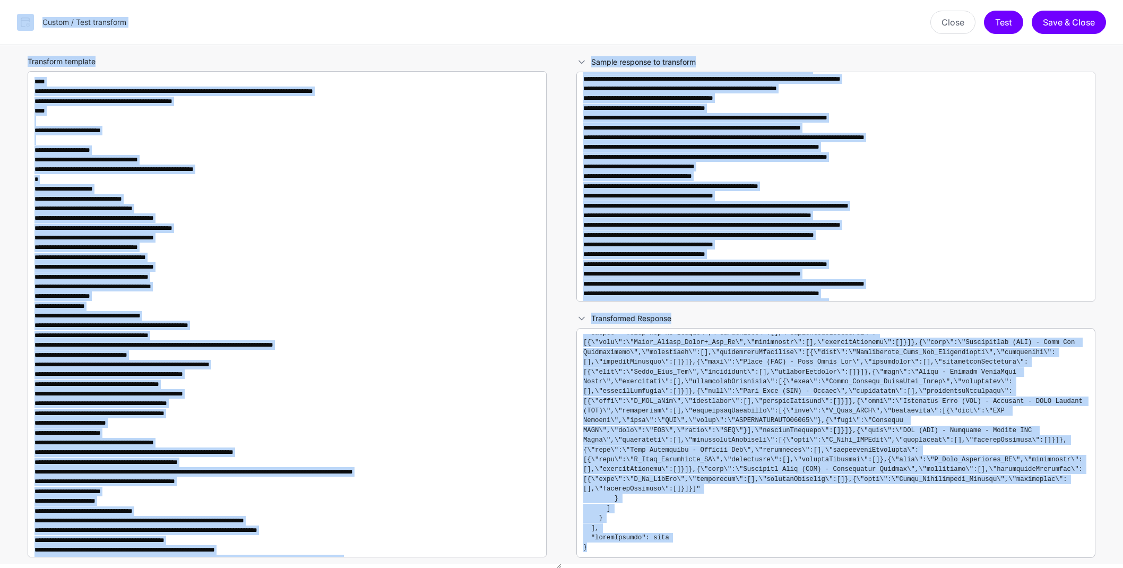
click at [863, 435] on pre at bounding box center [835, 443] width 505 height 218
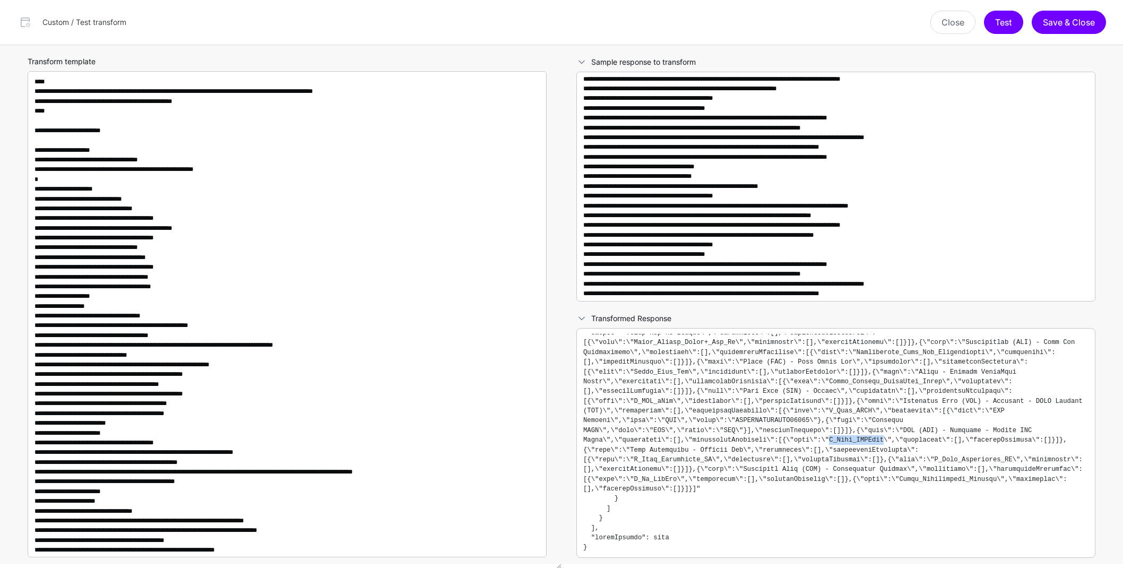
click at [863, 435] on pre at bounding box center [835, 443] width 505 height 218
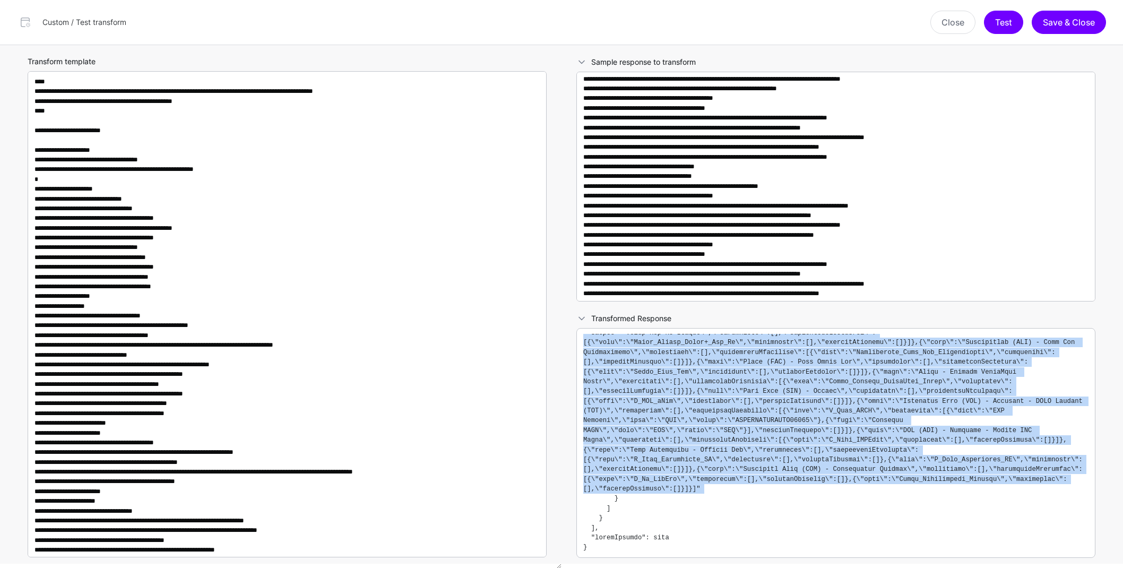
click at [863, 435] on pre at bounding box center [835, 443] width 505 height 218
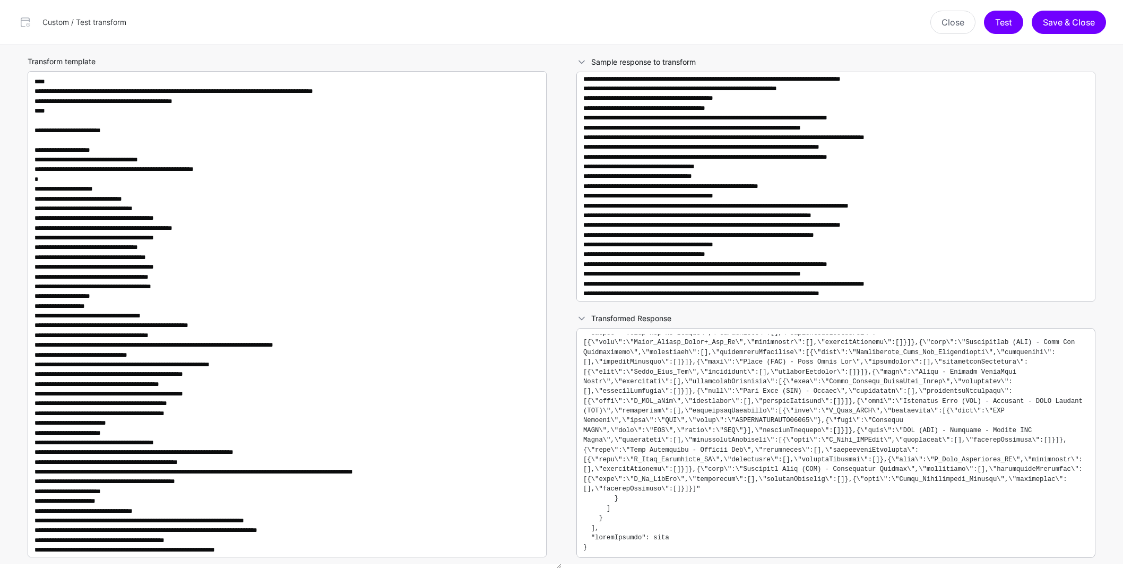
click at [597, 545] on pre at bounding box center [835, 443] width 505 height 218
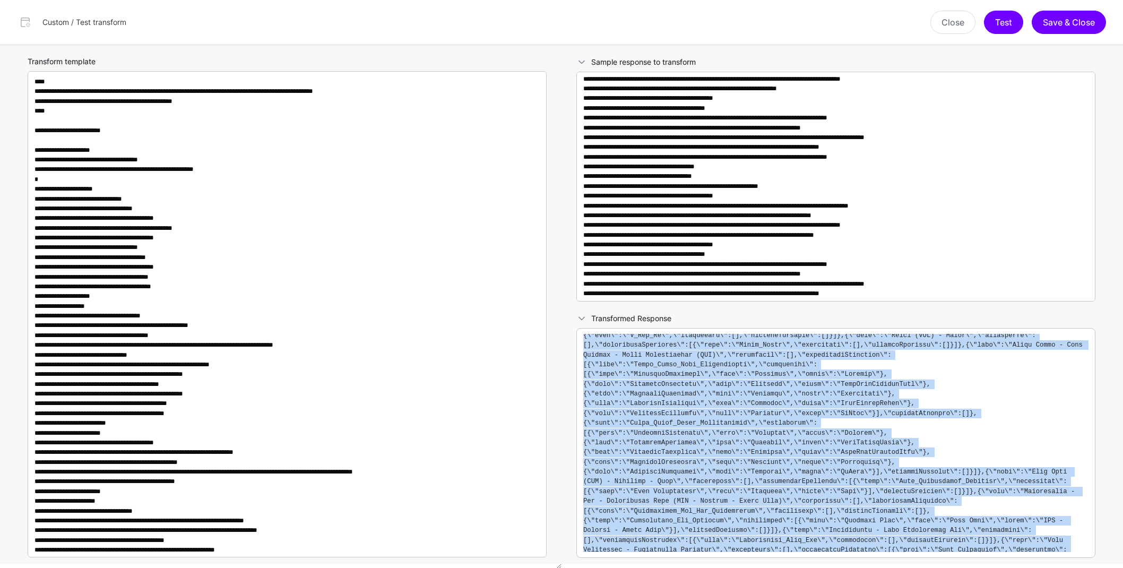
scroll to position [2365, 0]
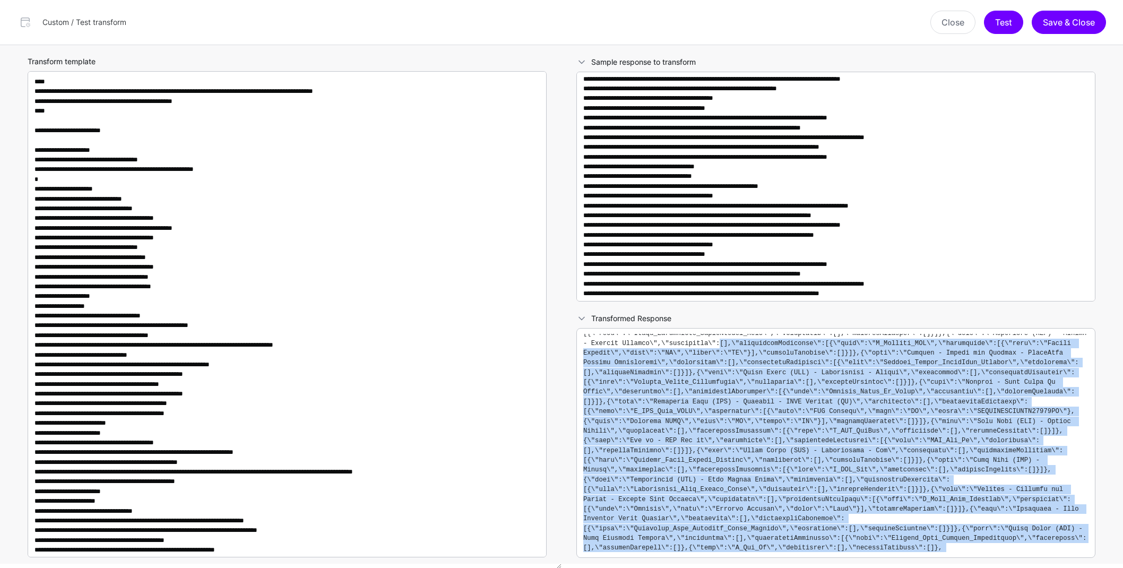
drag, startPoint x: 593, startPoint y: 547, endPoint x: 584, endPoint y: 379, distance: 168.5
click at [584, 379] on pre at bounding box center [835, 443] width 505 height 218
click at [679, 386] on pre at bounding box center [835, 443] width 505 height 218
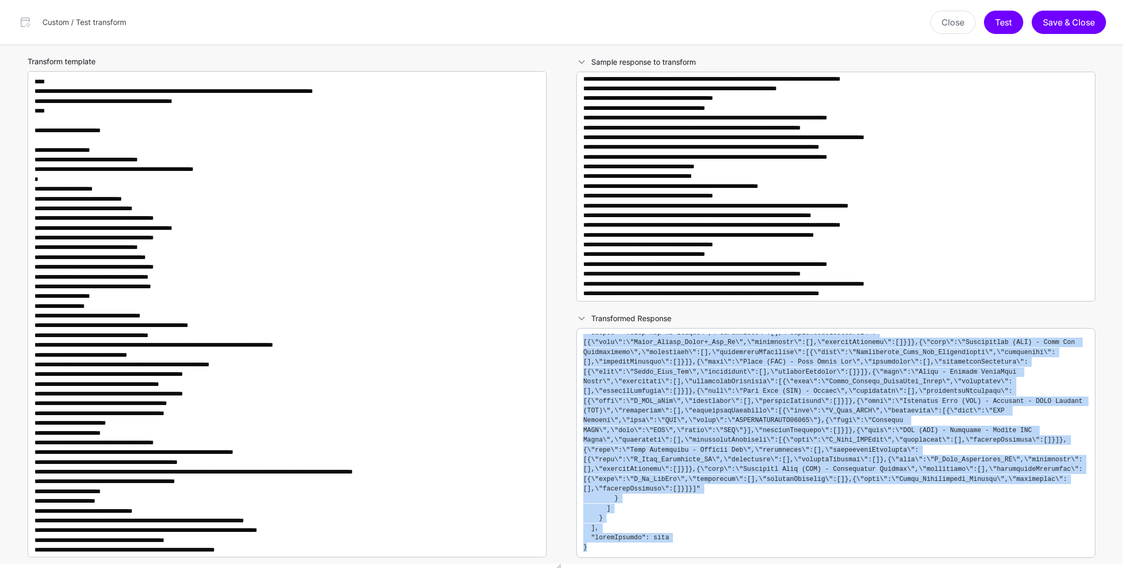
scroll to position [3389, 0]
drag, startPoint x: 581, startPoint y: 337, endPoint x: 857, endPoint y: 553, distance: 350.0
click at [857, 553] on div at bounding box center [835, 443] width 519 height 230
copy code "{ "error": null, "commands": [ { "type": "com.okta.access.patch", "value": [ { …"
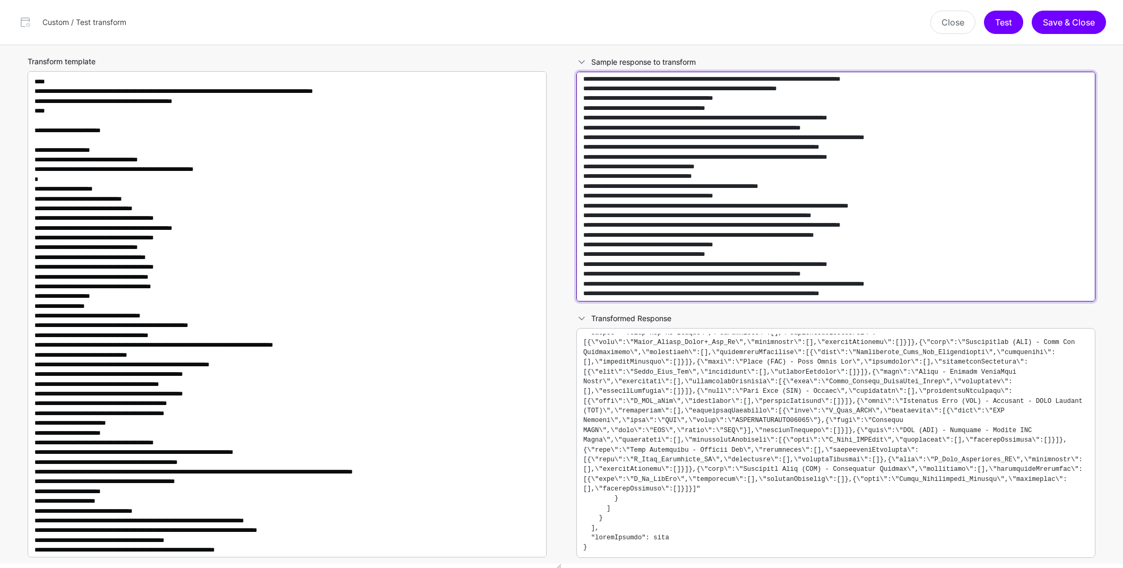
click at [716, 243] on textarea at bounding box center [835, 187] width 519 height 230
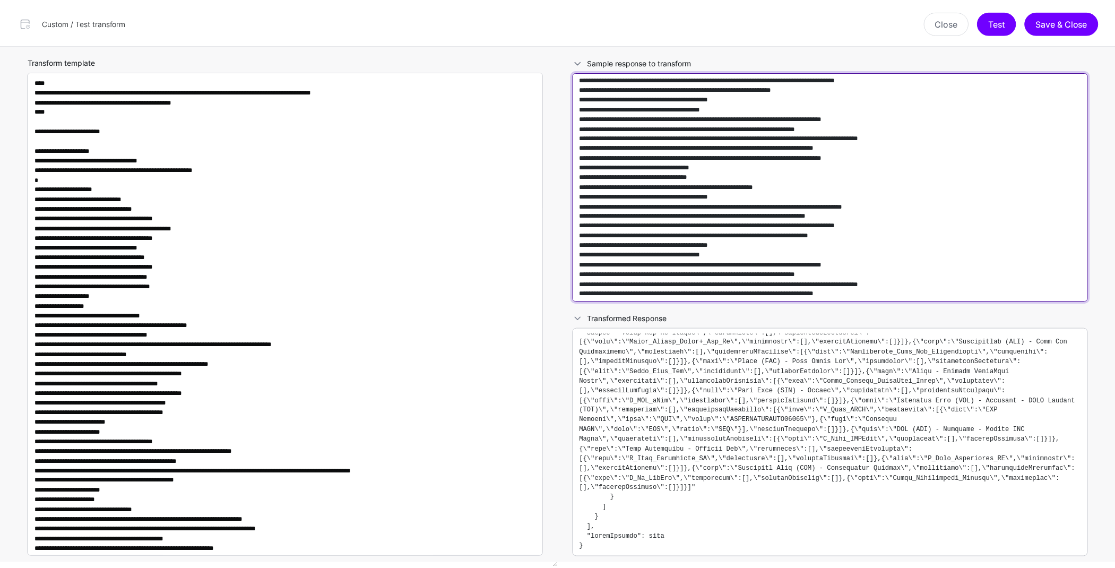
scroll to position [33711, 0]
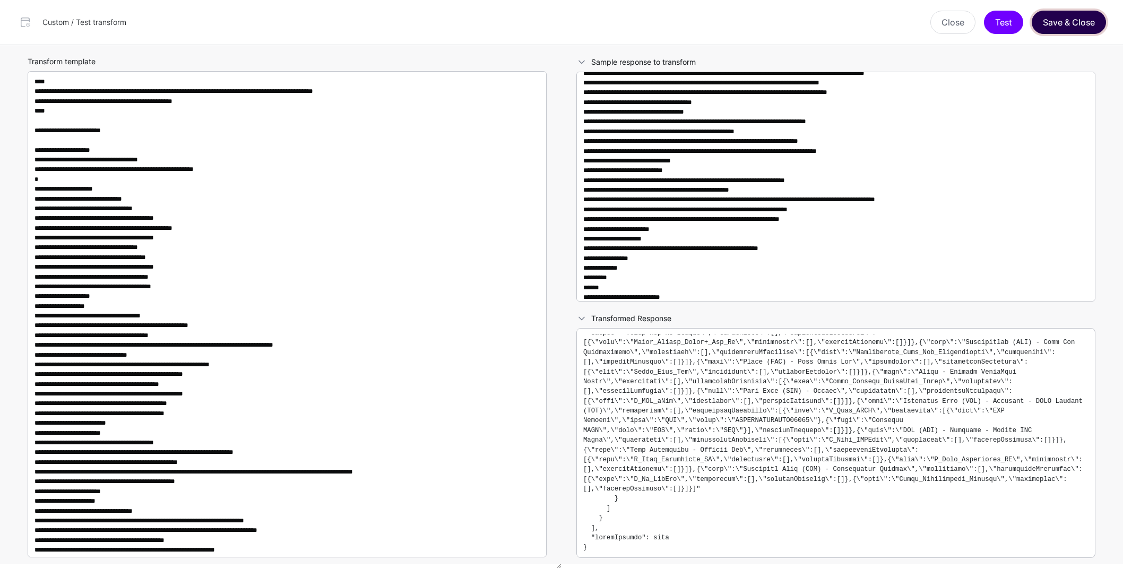
click at [1052, 23] on button "Save & Close" at bounding box center [1068, 22] width 74 height 23
type textarea "**********"
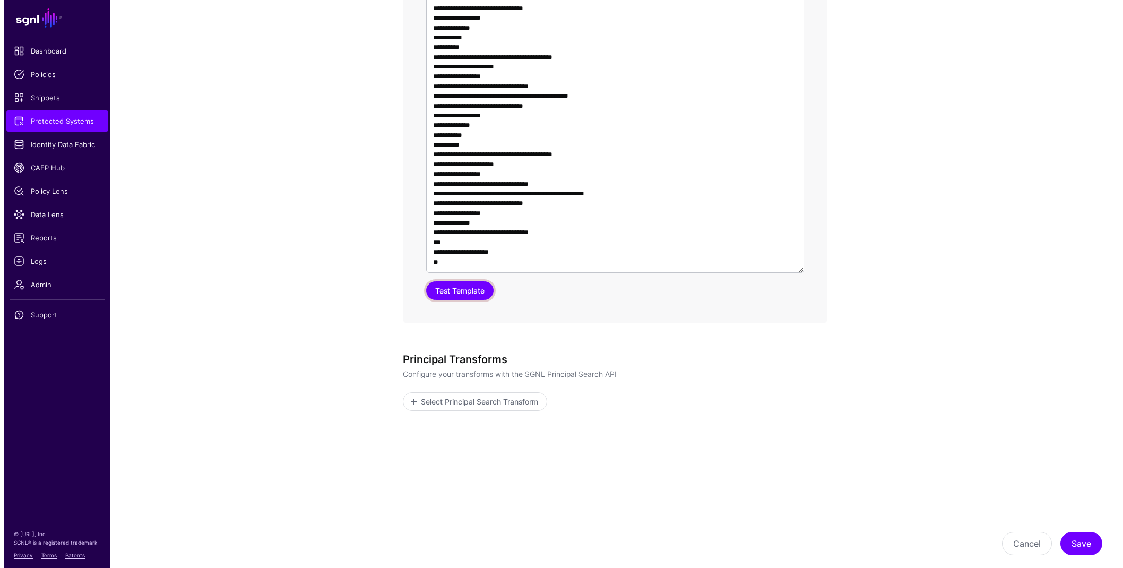
scroll to position [839, 0]
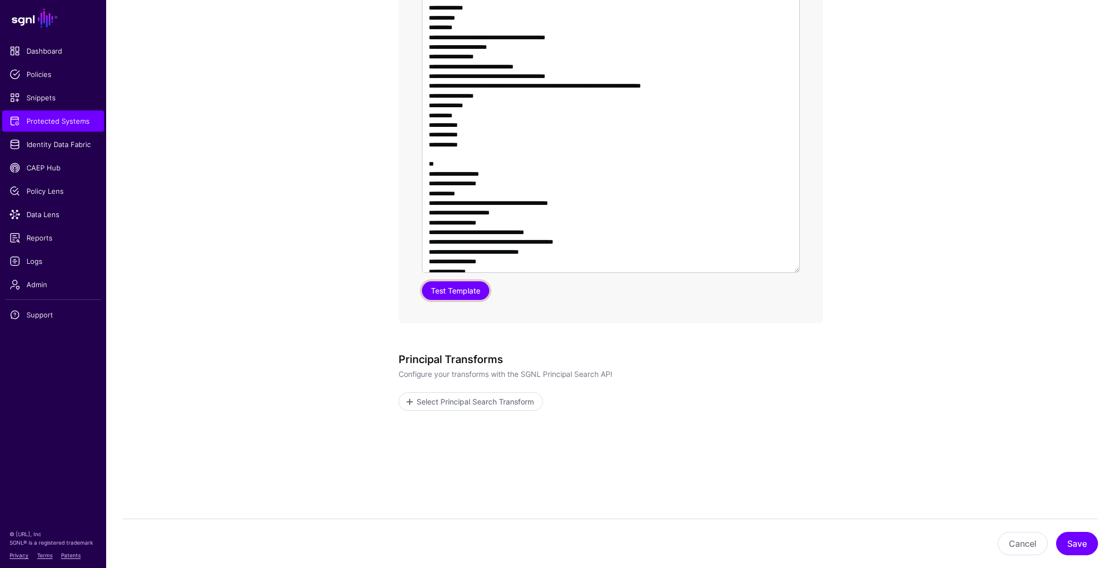
click at [477, 292] on button "Test Template" at bounding box center [455, 290] width 67 height 19
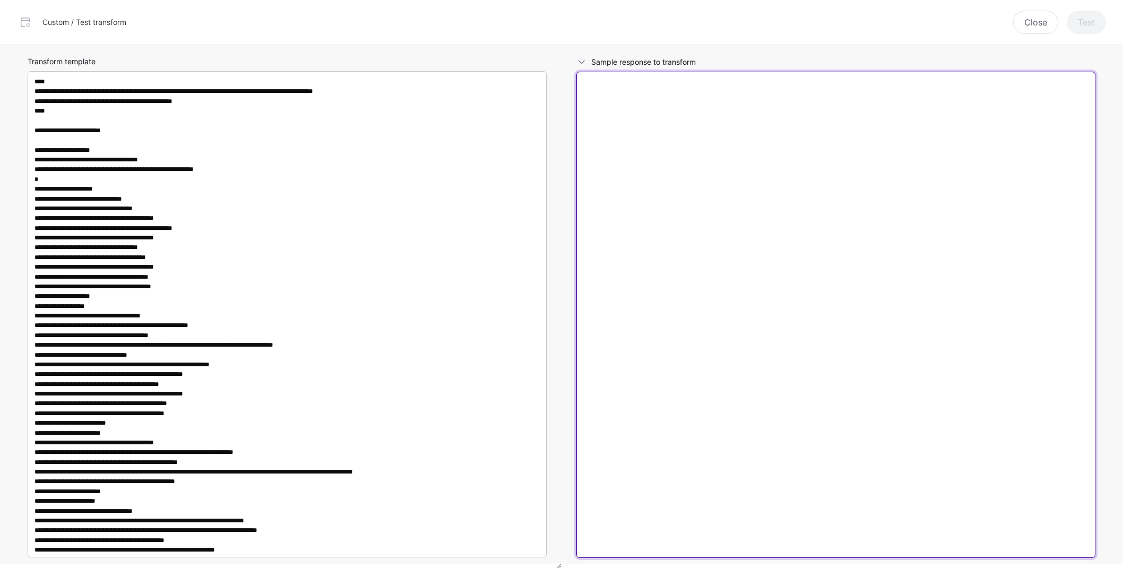
click at [814, 254] on textarea at bounding box center [835, 315] width 519 height 486
paste textarea "**********"
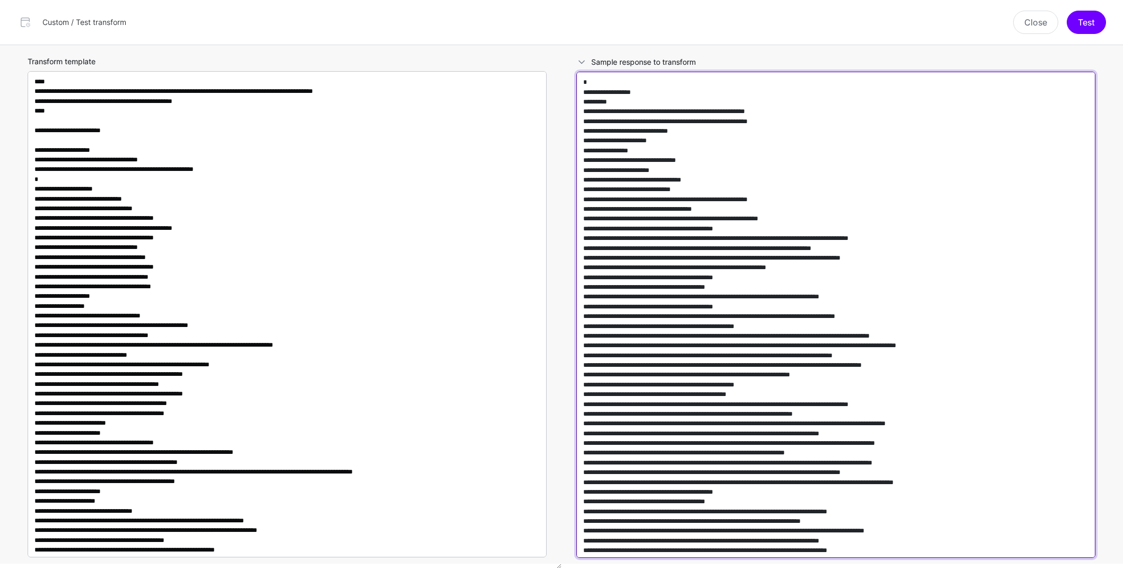
scroll to position [428548, 0]
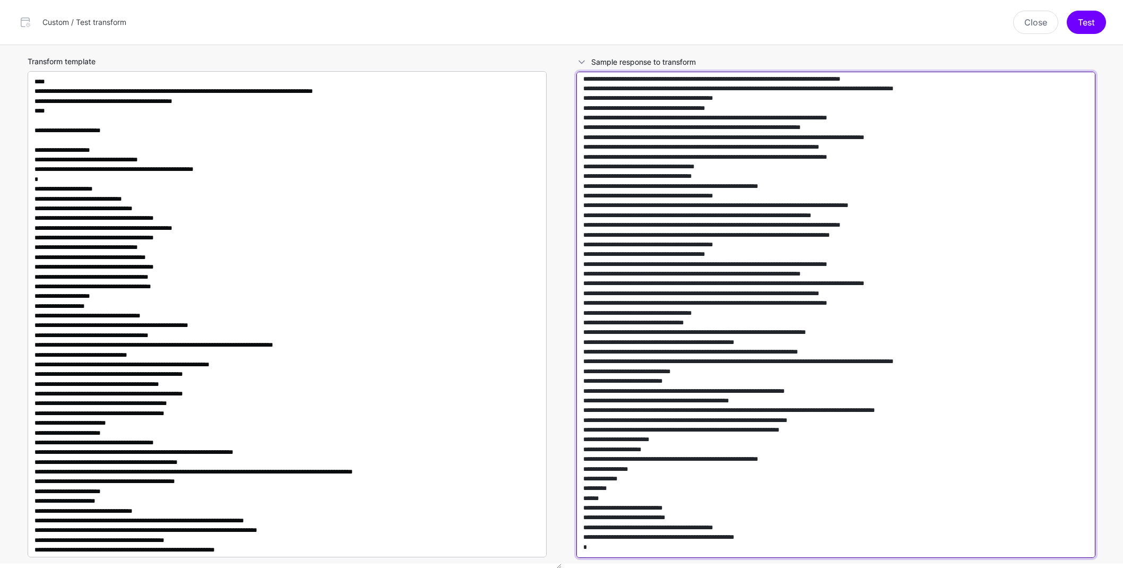
type textarea "**********"
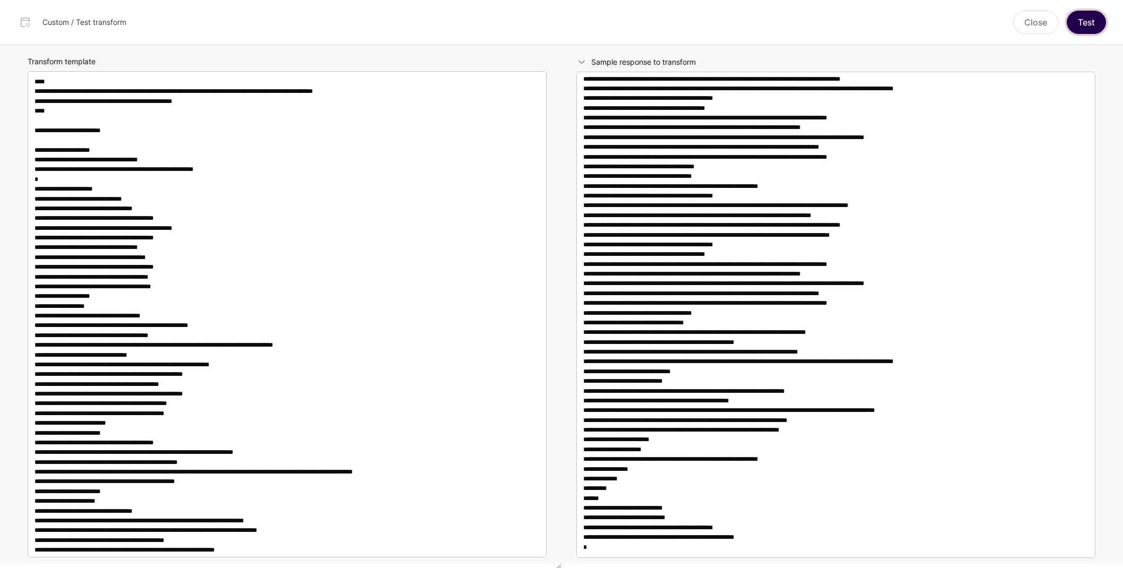
click at [1081, 22] on button "Test" at bounding box center [1085, 22] width 39 height 23
click at [1097, 22] on button "Test" at bounding box center [1085, 22] width 39 height 23
drag, startPoint x: 786, startPoint y: 37, endPoint x: 602, endPoint y: 38, distance: 183.6
click at [602, 38] on div "Http failure response for https://disney-poc.sgnl.cloud/api/config/config/v2/tr…" at bounding box center [561, 37] width 253 height 24
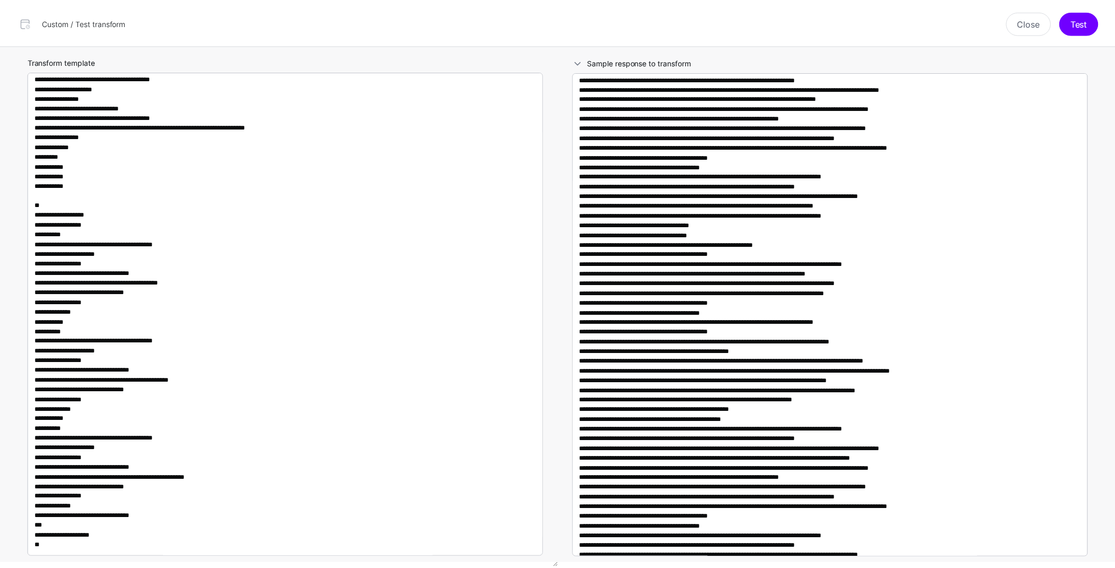
scroll to position [422198, 0]
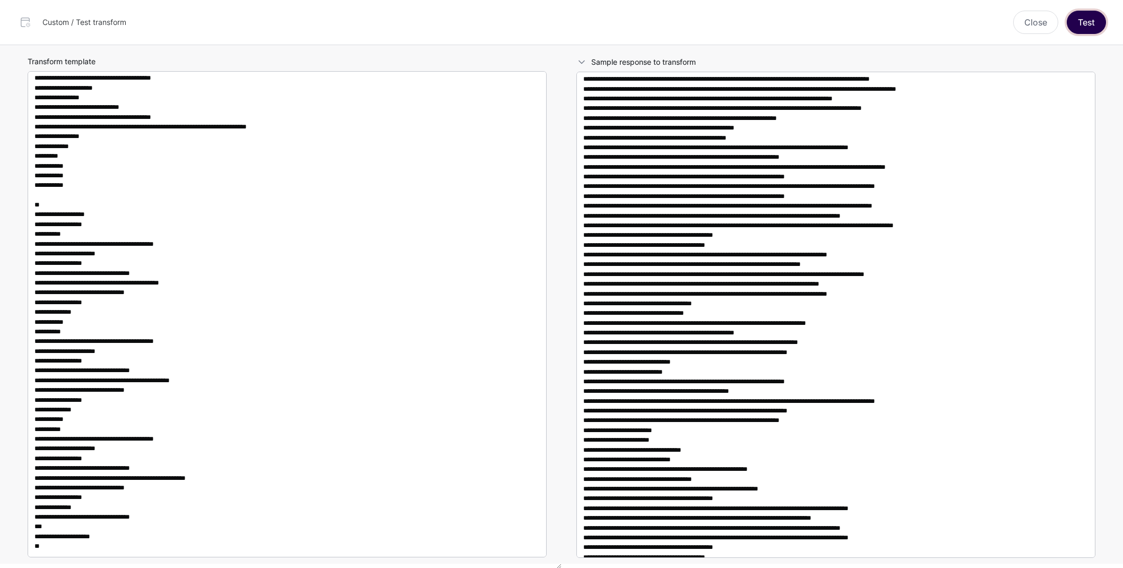
click at [1086, 30] on button "Test" at bounding box center [1085, 22] width 39 height 23
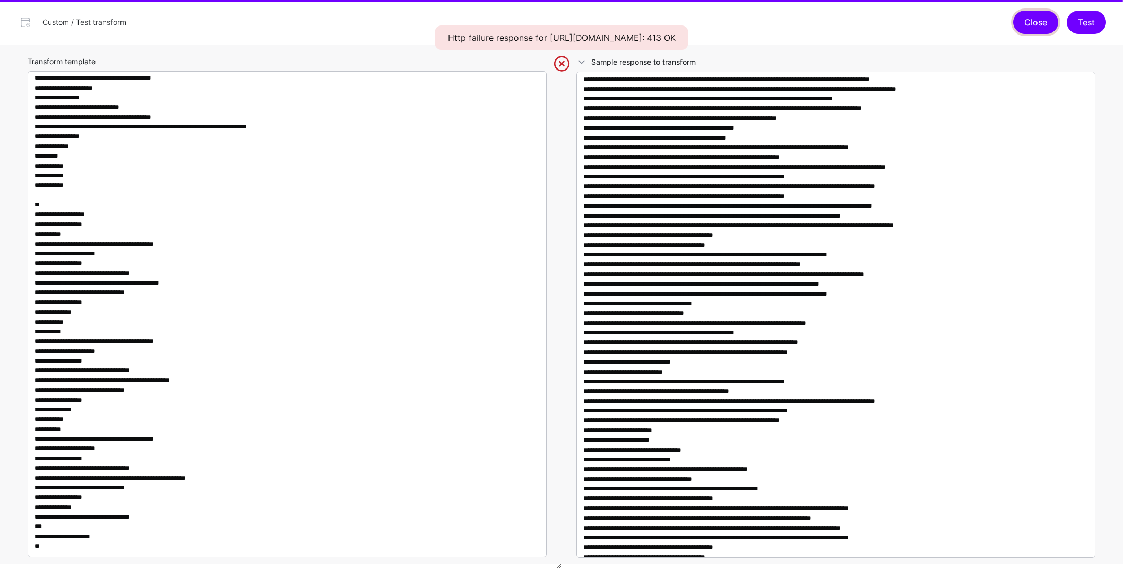
click at [1036, 22] on button "Close" at bounding box center [1035, 22] width 45 height 23
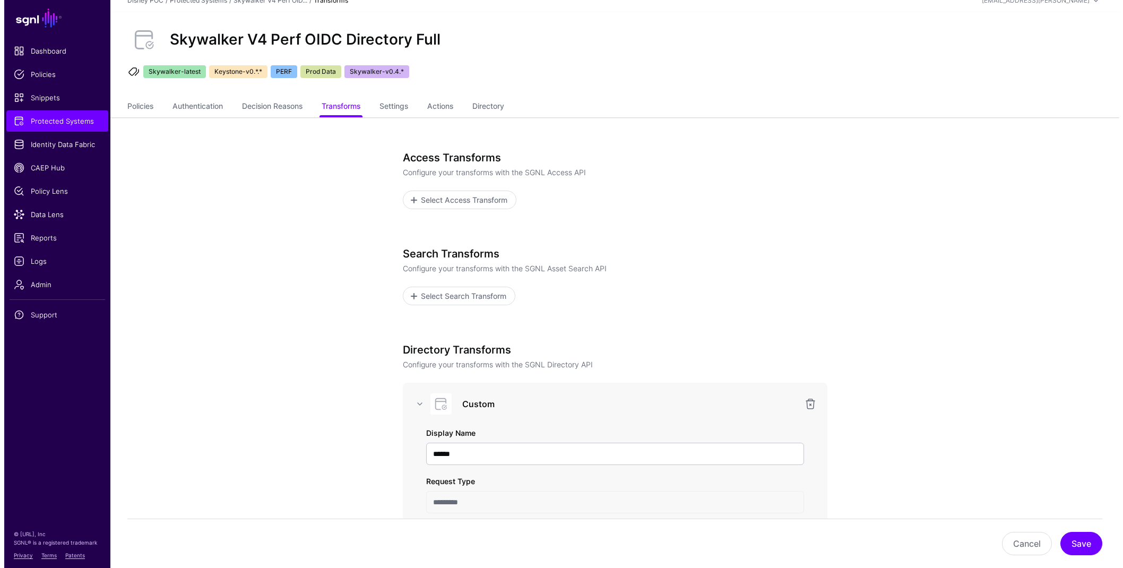
scroll to position [0, 0]
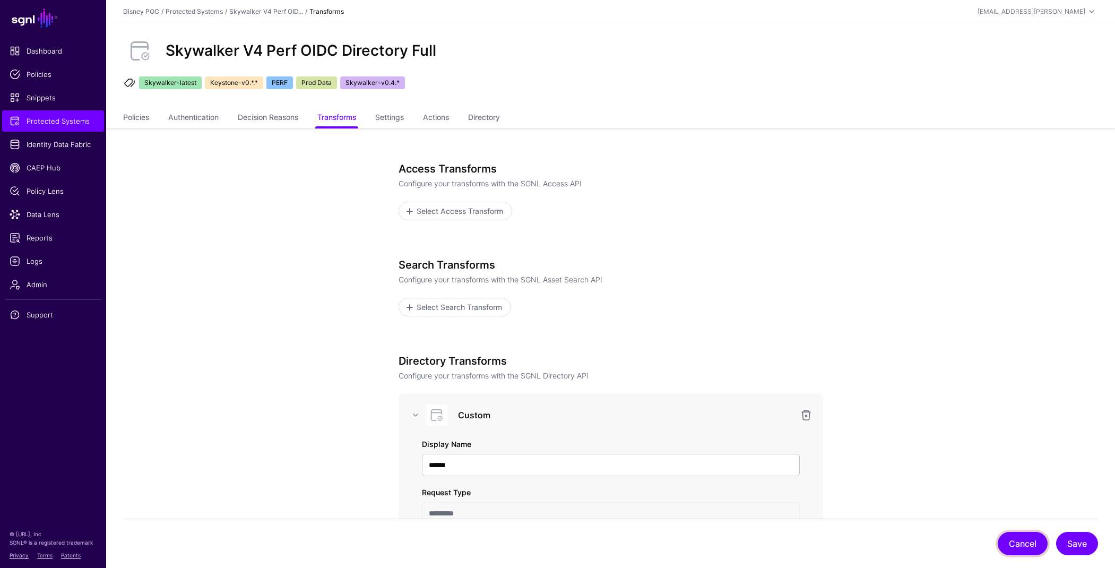
click at [1029, 537] on button "Cancel" at bounding box center [1022, 543] width 50 height 23
